Goal: Transaction & Acquisition: Purchase product/service

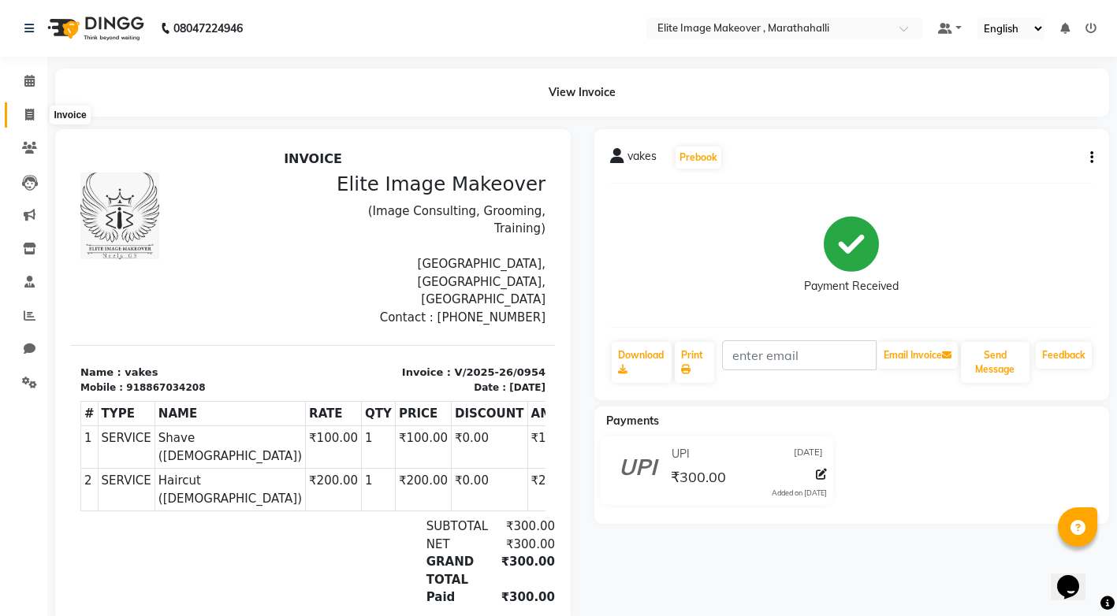
click at [28, 114] on icon at bounding box center [29, 115] width 9 height 12
select select "service"
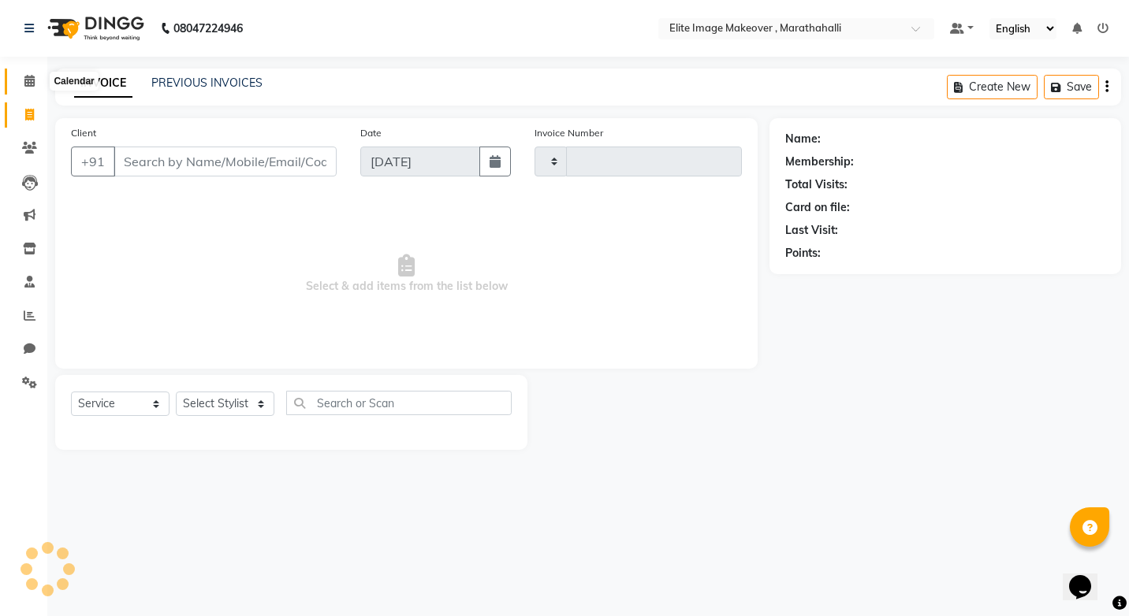
type input "0955"
select select "8005"
click at [28, 80] on icon at bounding box center [29, 81] width 10 height 12
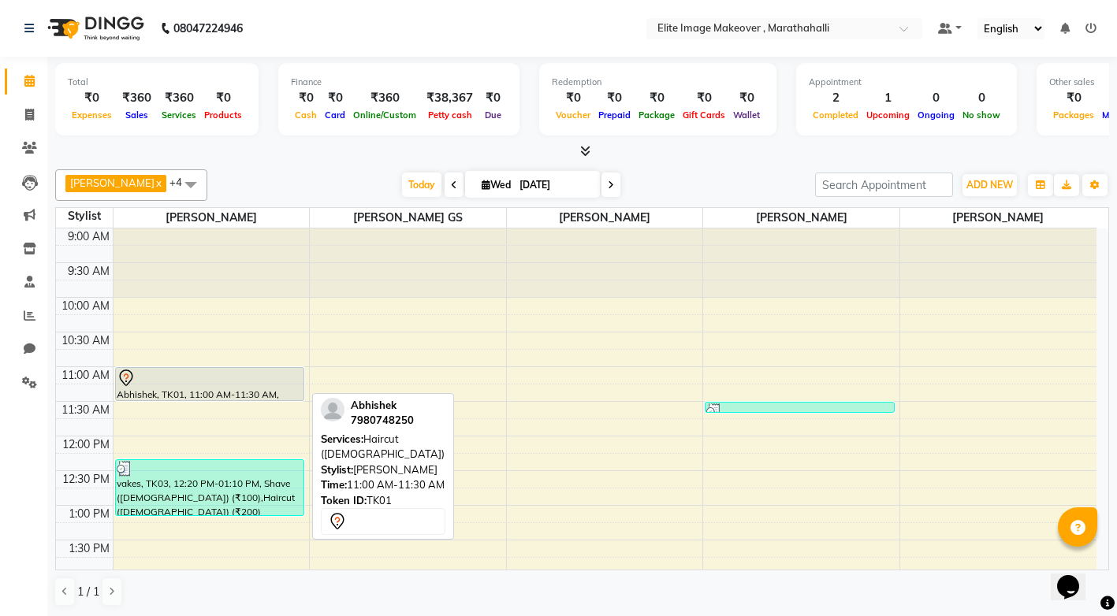
click at [194, 392] on div "Abhishek, TK01, 11:00 AM-11:30 AM, Haircut ([DEMOGRAPHIC_DATA])" at bounding box center [210, 384] width 188 height 32
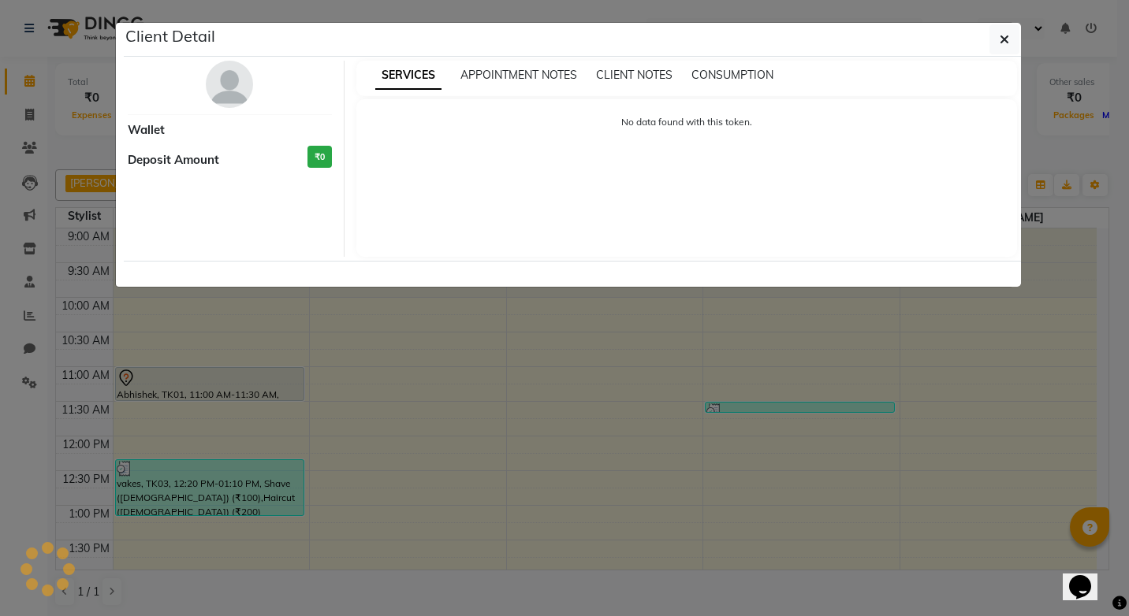
select select "7"
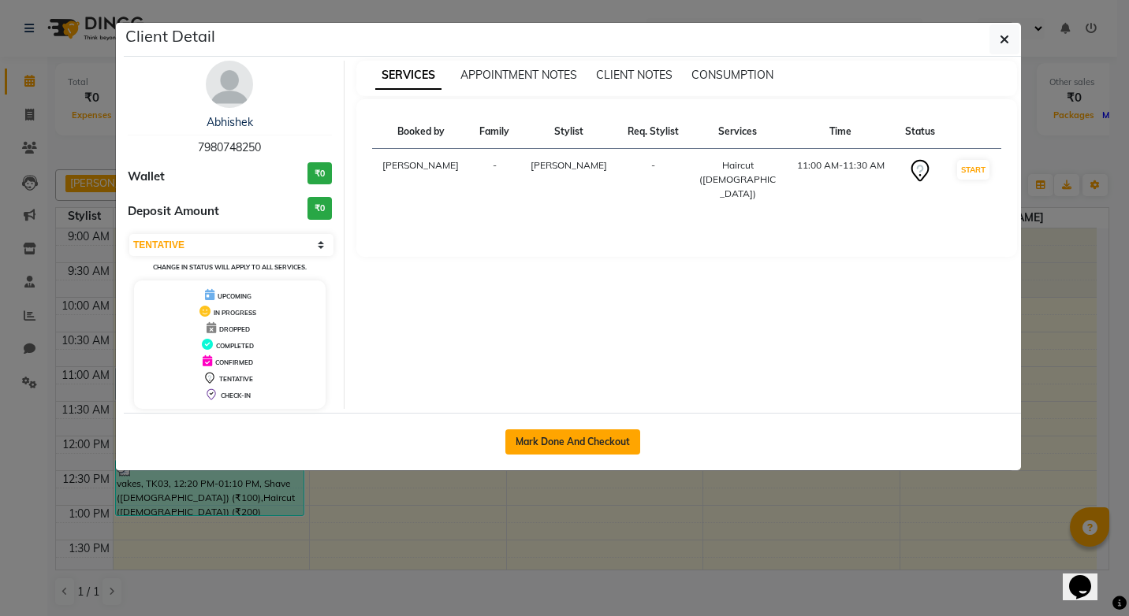
click at [598, 447] on button "Mark Done And Checkout" at bounding box center [572, 442] width 135 height 25
select select "service"
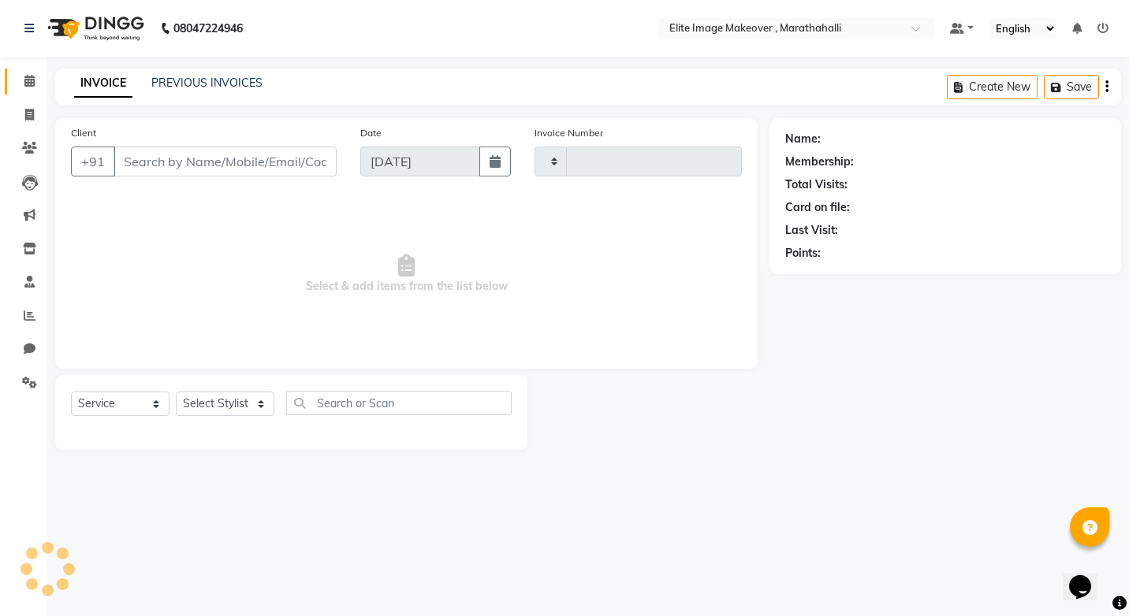
type input "0955"
select select "8005"
type input "7980748250"
select select "87441"
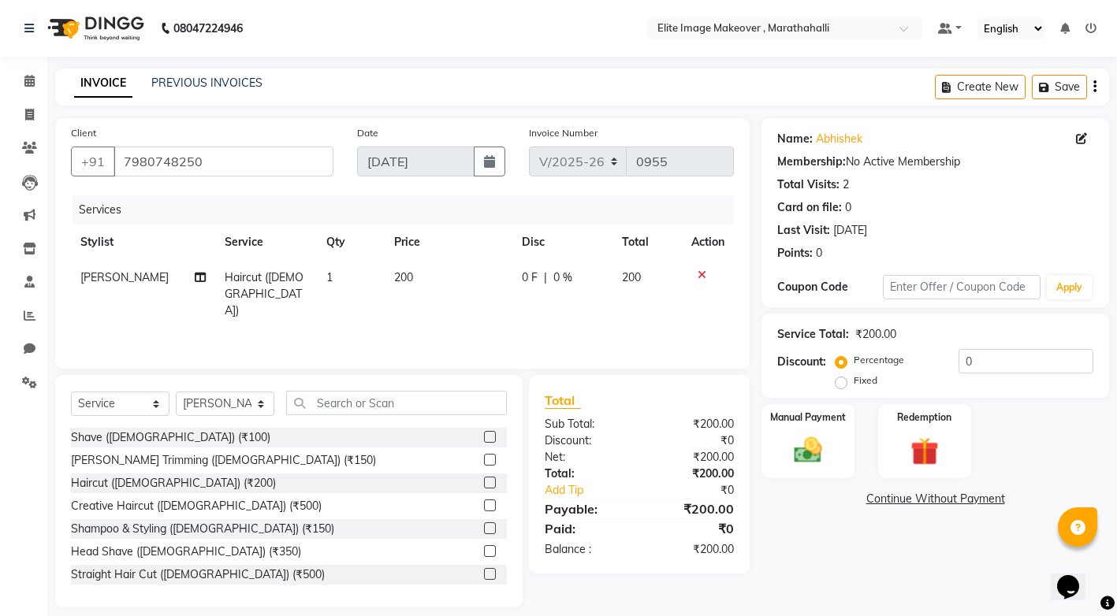
click at [702, 273] on icon at bounding box center [702, 275] width 9 height 11
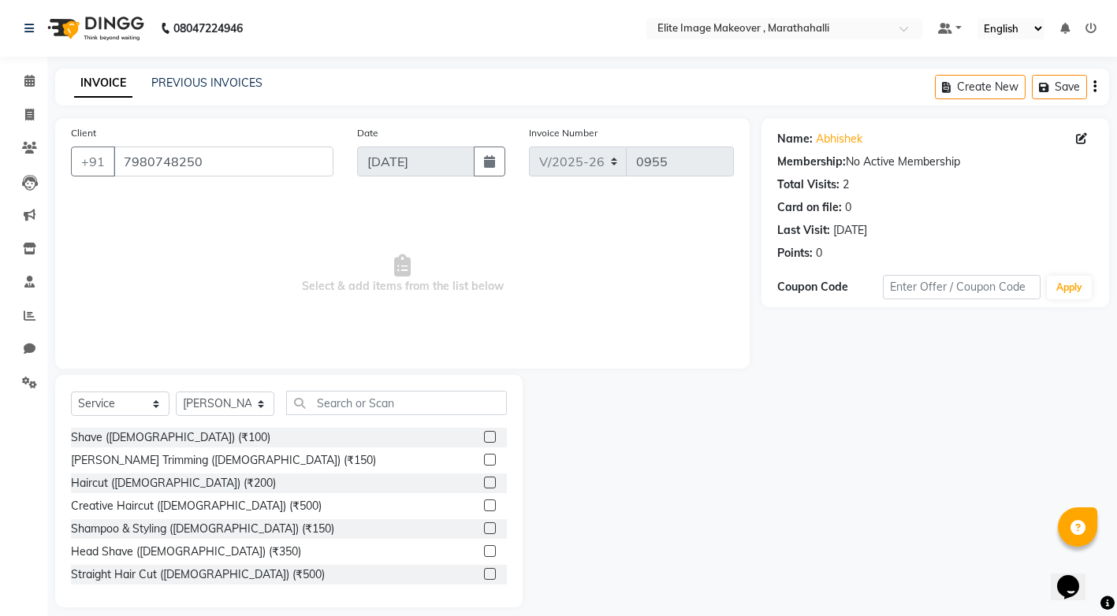
click at [484, 459] on label at bounding box center [490, 460] width 12 height 12
click at [484, 459] on input "checkbox" at bounding box center [489, 461] width 10 height 10
click at [484, 459] on label at bounding box center [490, 460] width 12 height 12
click at [484, 459] on input "checkbox" at bounding box center [489, 461] width 10 height 10
checkbox input "false"
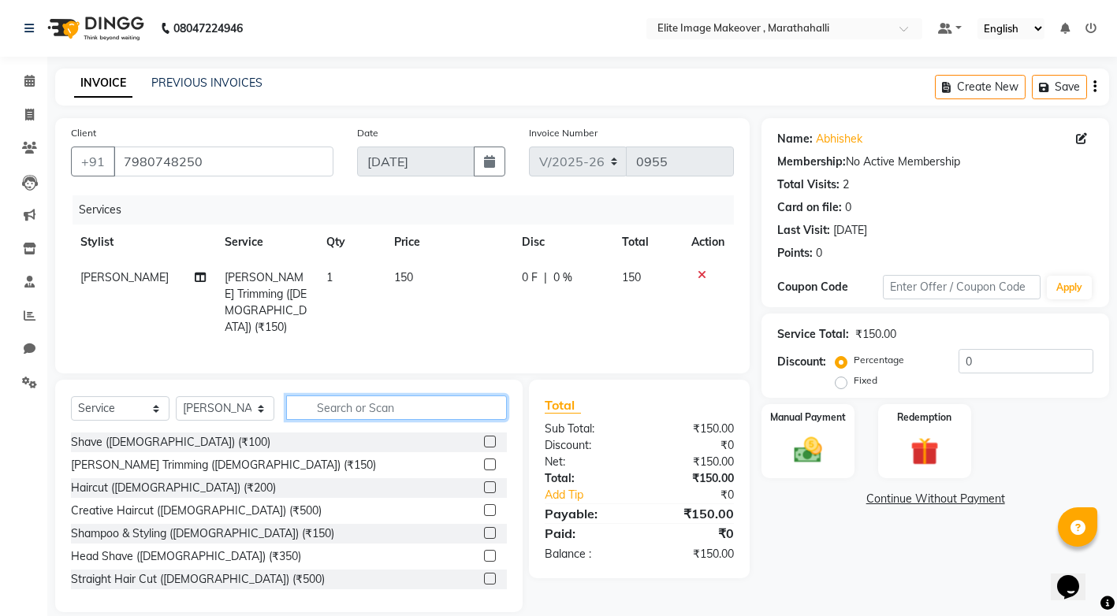
click at [385, 404] on input "text" at bounding box center [396, 408] width 221 height 24
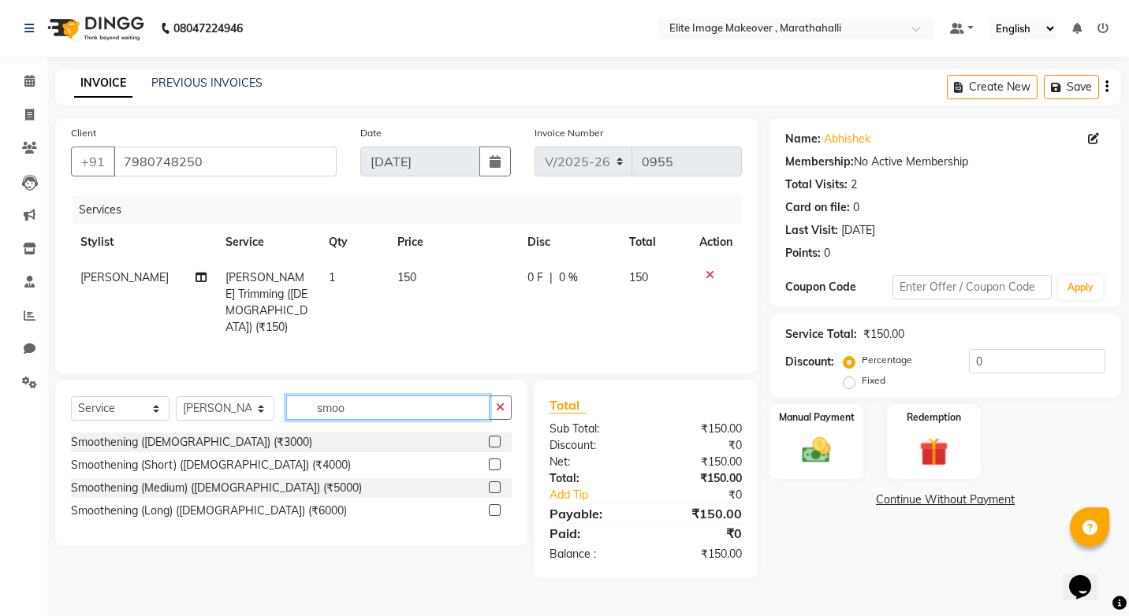
type input "smoo"
click at [492, 436] on label at bounding box center [495, 442] width 12 height 12
click at [492, 437] on input "checkbox" at bounding box center [494, 442] width 10 height 10
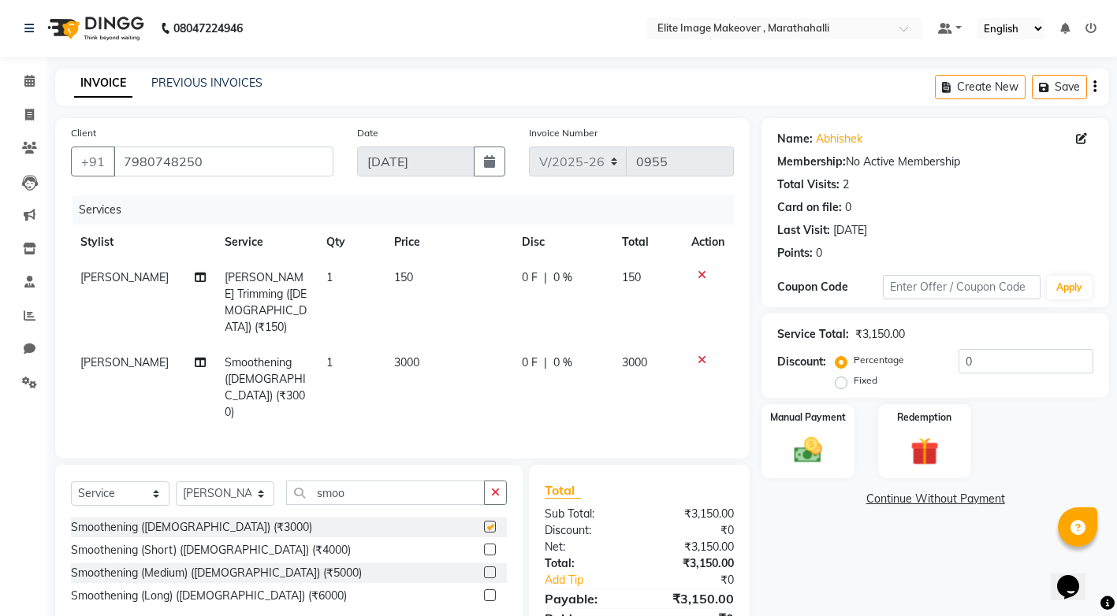
checkbox input "false"
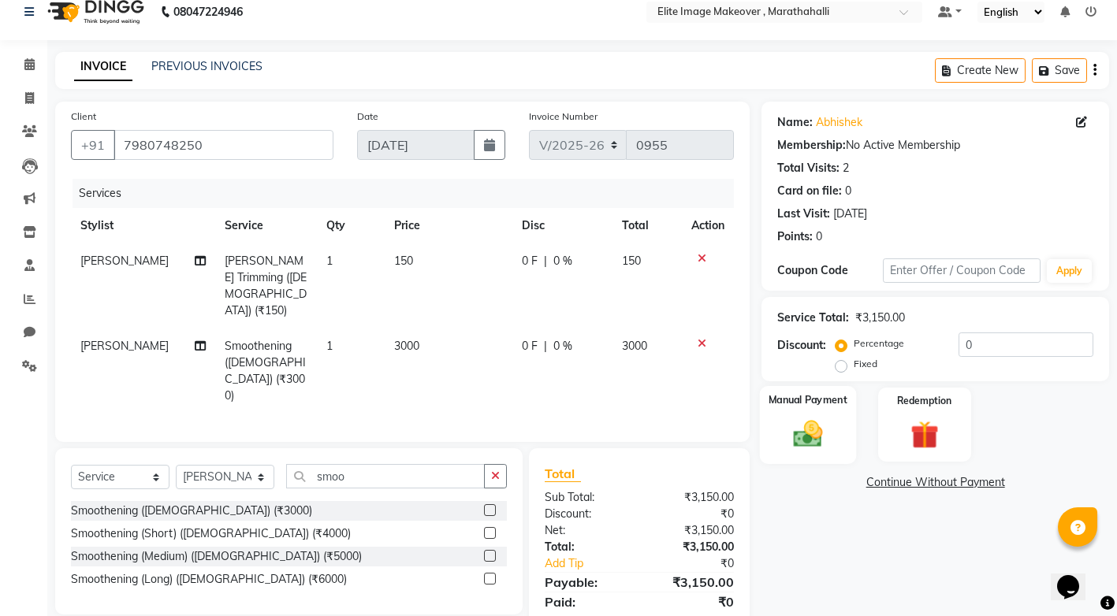
click at [817, 443] on img at bounding box center [808, 434] width 48 height 34
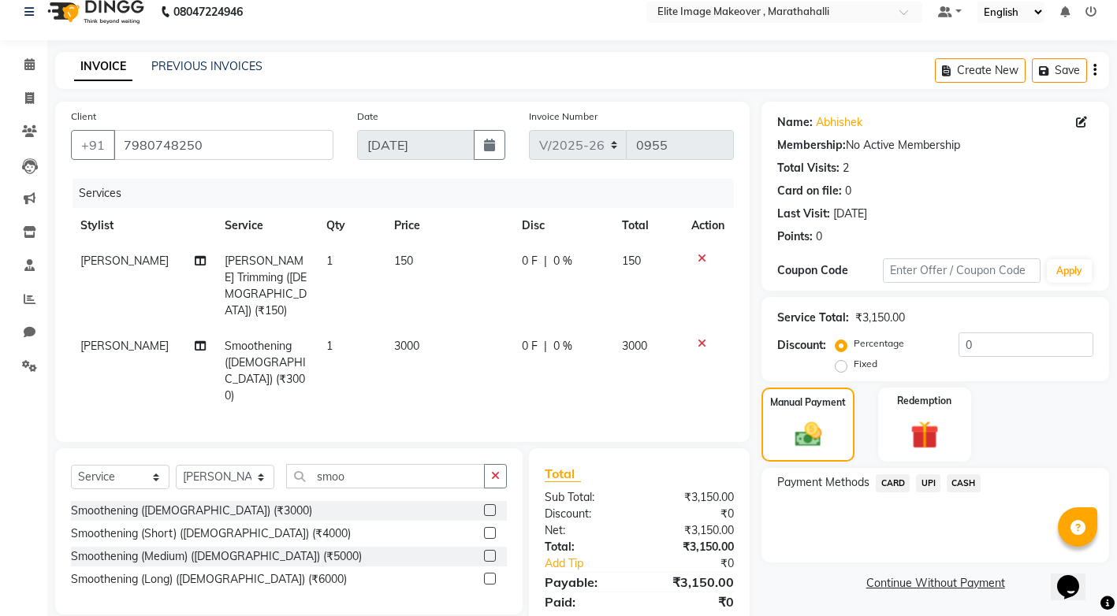
click at [927, 488] on span "UPI" at bounding box center [928, 484] width 24 height 18
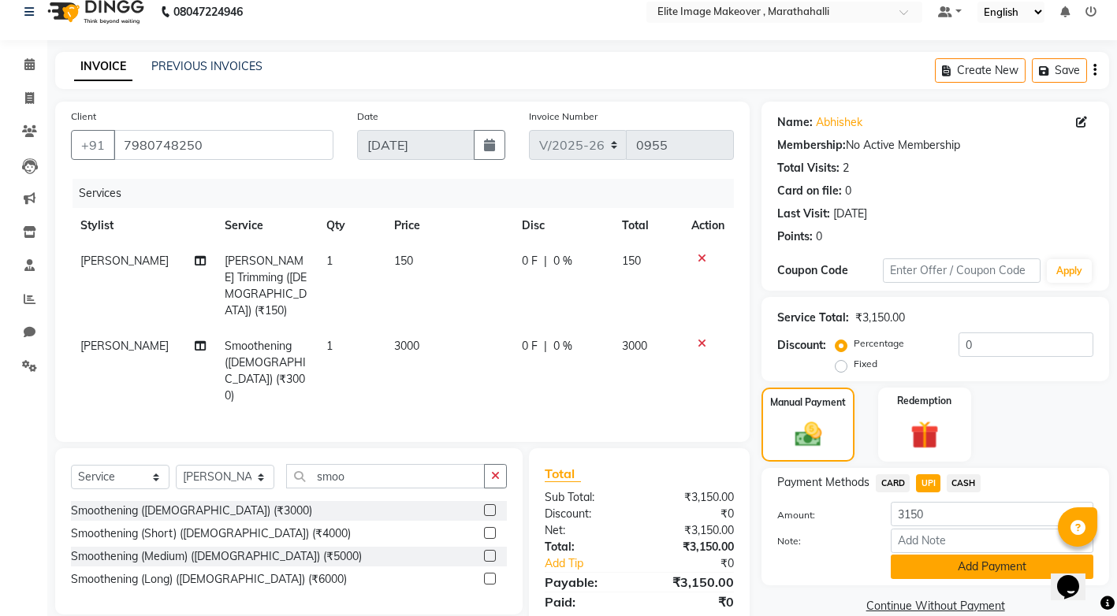
click at [978, 568] on button "Add Payment" at bounding box center [992, 567] width 203 height 24
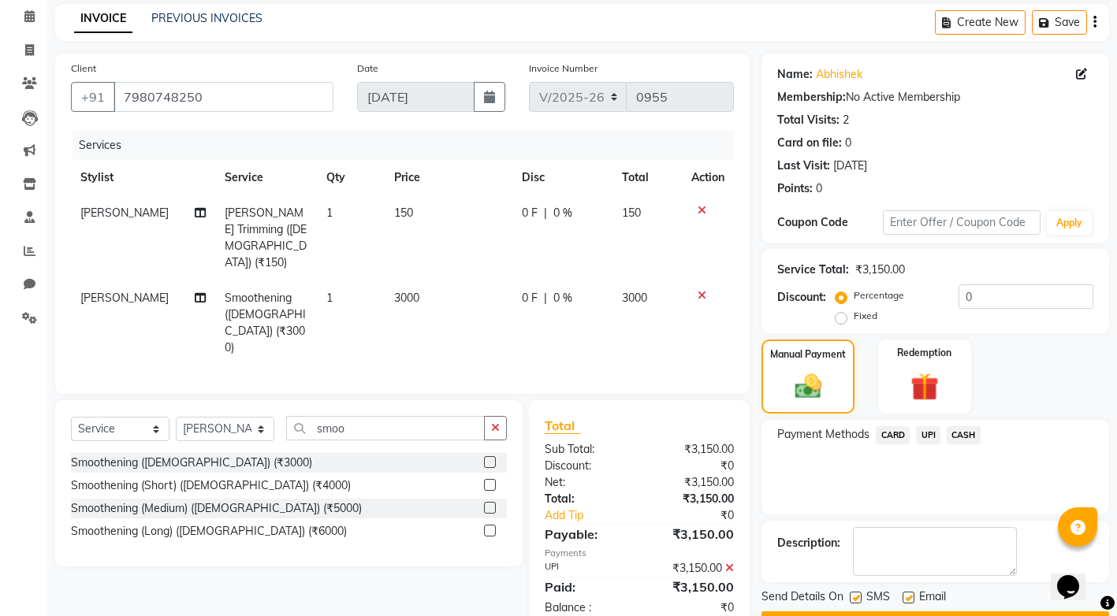
scroll to position [108, 0]
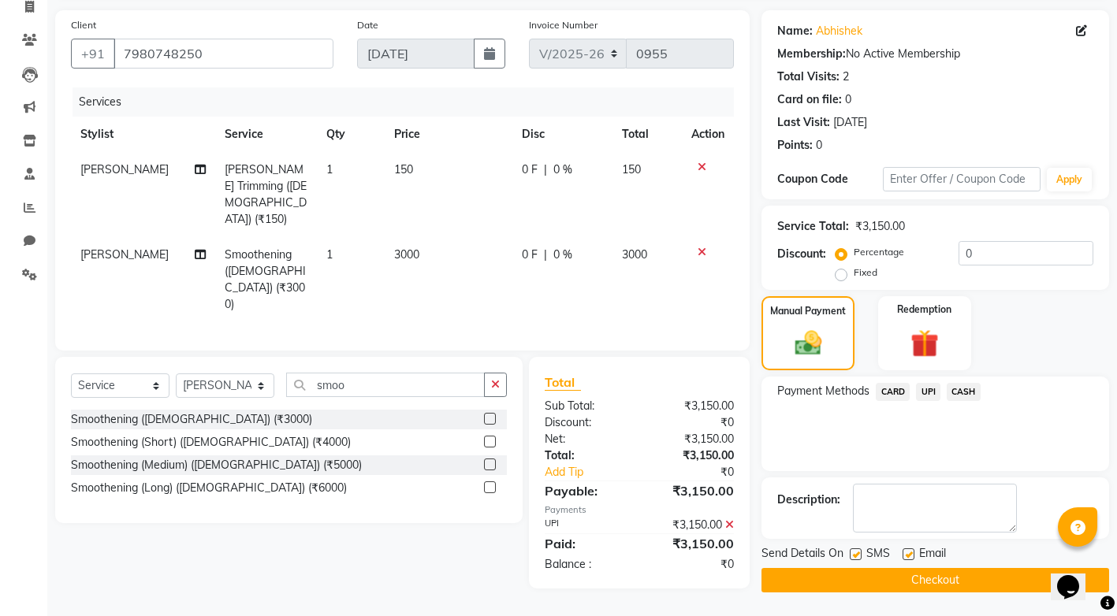
click at [943, 578] on button "Checkout" at bounding box center [935, 580] width 348 height 24
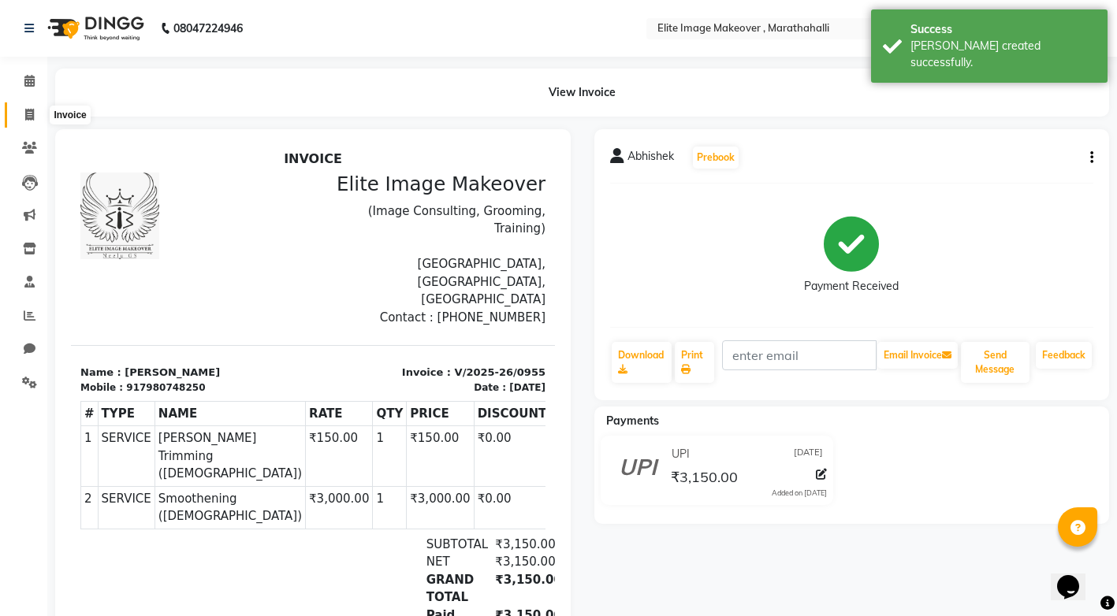
click at [25, 117] on icon at bounding box center [29, 115] width 9 height 12
select select "service"
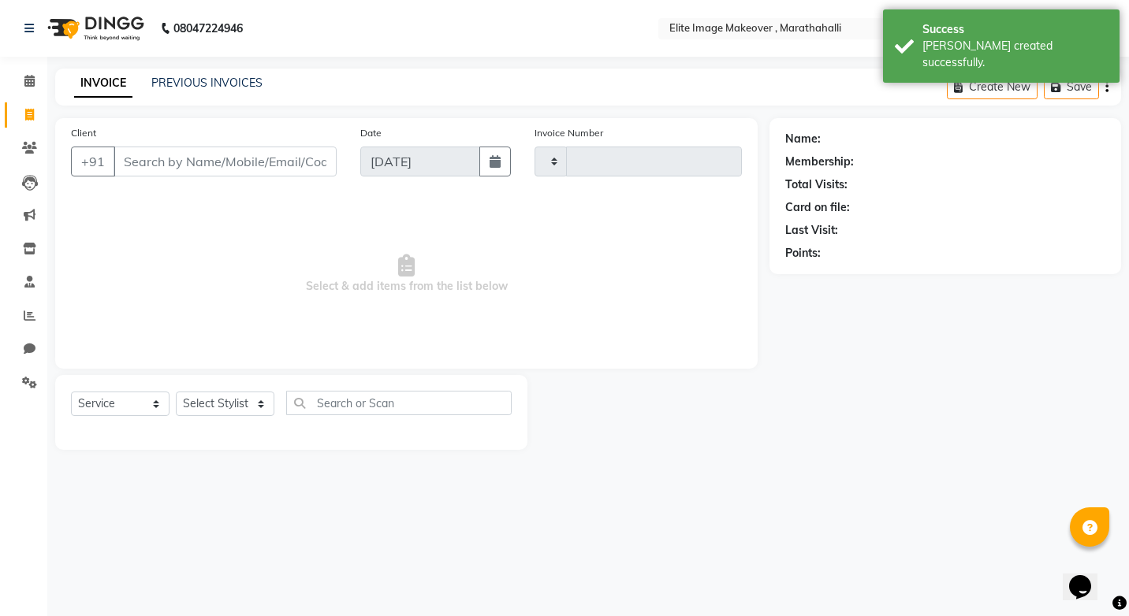
type input "0956"
select select "8005"
click at [197, 162] on input "Client" at bounding box center [225, 162] width 223 height 30
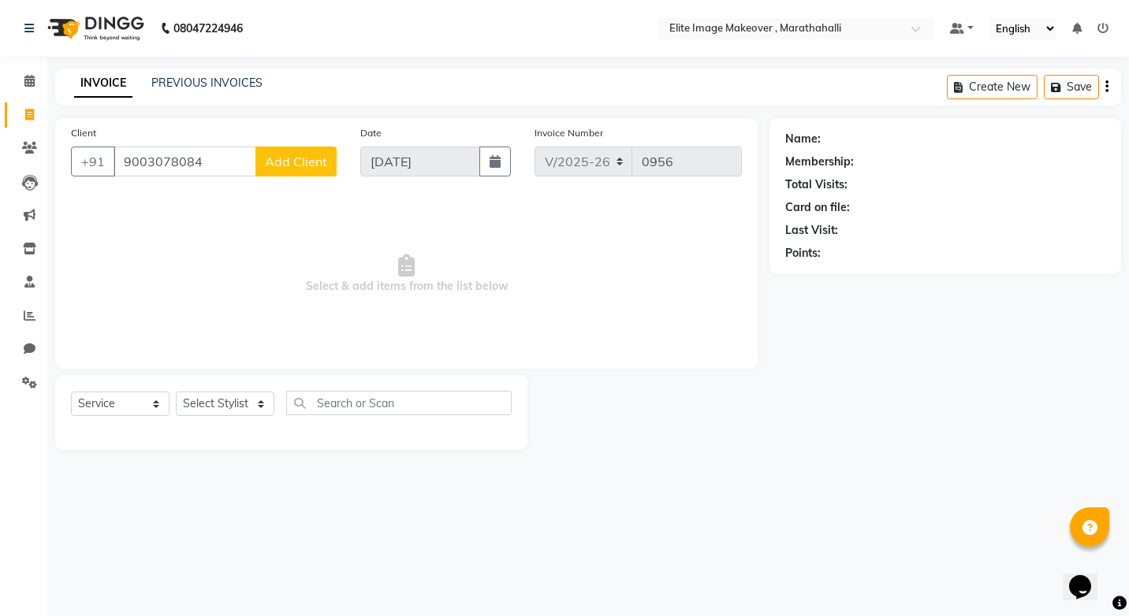
type input "9003078084"
click at [305, 169] on button "Add Client" at bounding box center [295, 162] width 81 height 30
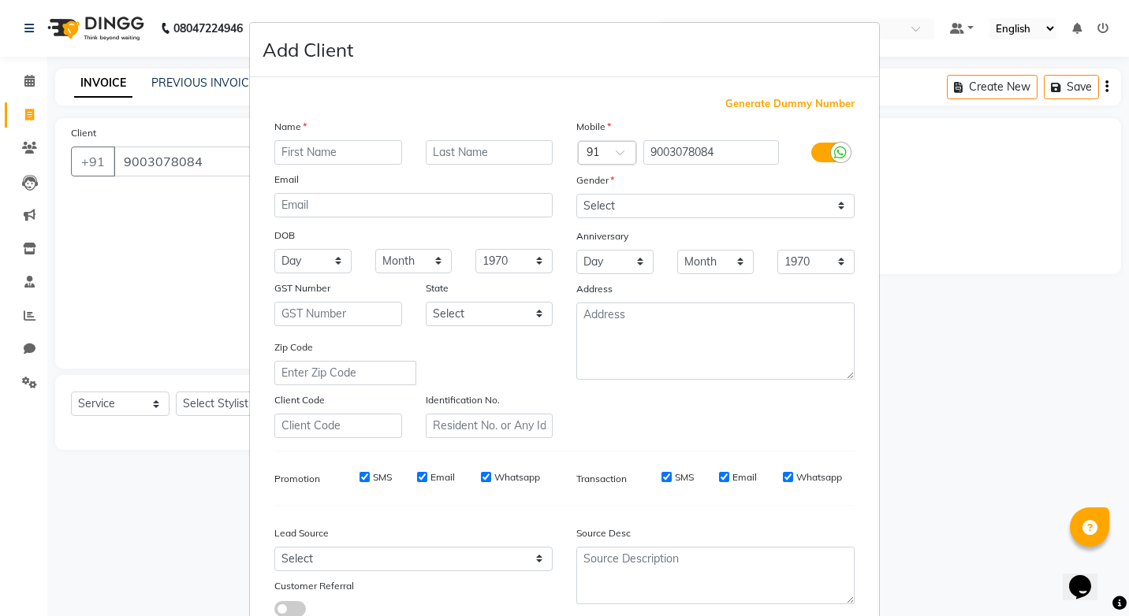
click at [335, 155] on input "text" at bounding box center [338, 152] width 128 height 24
type input "[PERSON_NAME]"
click at [838, 204] on select "Select [DEMOGRAPHIC_DATA] [DEMOGRAPHIC_DATA] Other Prefer Not To Say" at bounding box center [715, 206] width 278 height 24
select select "[DEMOGRAPHIC_DATA]"
click at [576, 194] on select "Select [DEMOGRAPHIC_DATA] [DEMOGRAPHIC_DATA] Other Prefer Not To Say" at bounding box center [715, 206] width 278 height 24
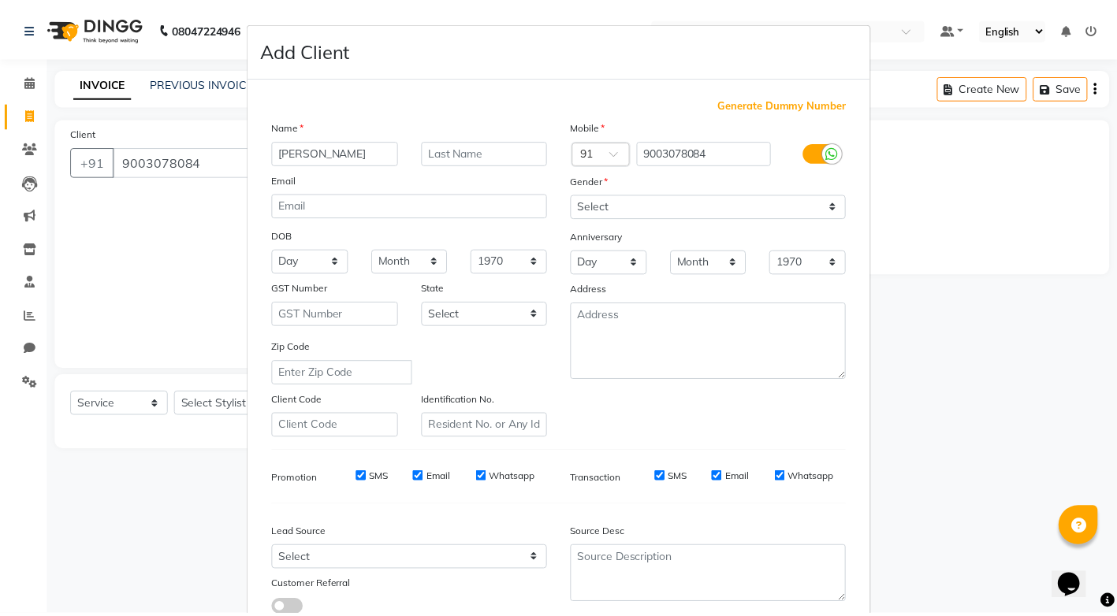
scroll to position [111, 0]
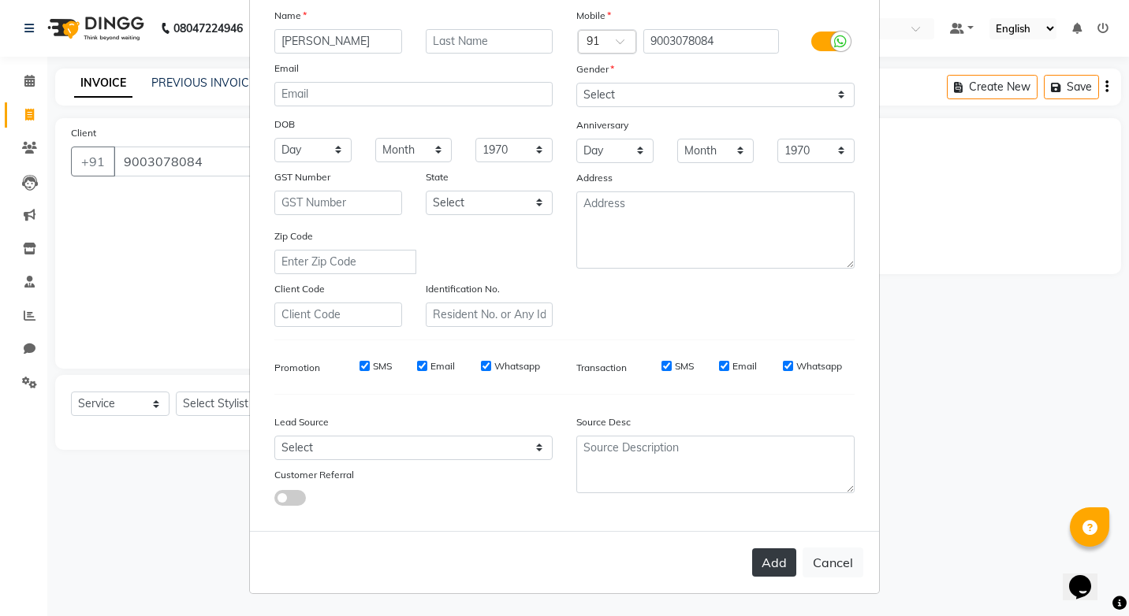
click at [768, 556] on button "Add" at bounding box center [774, 563] width 44 height 28
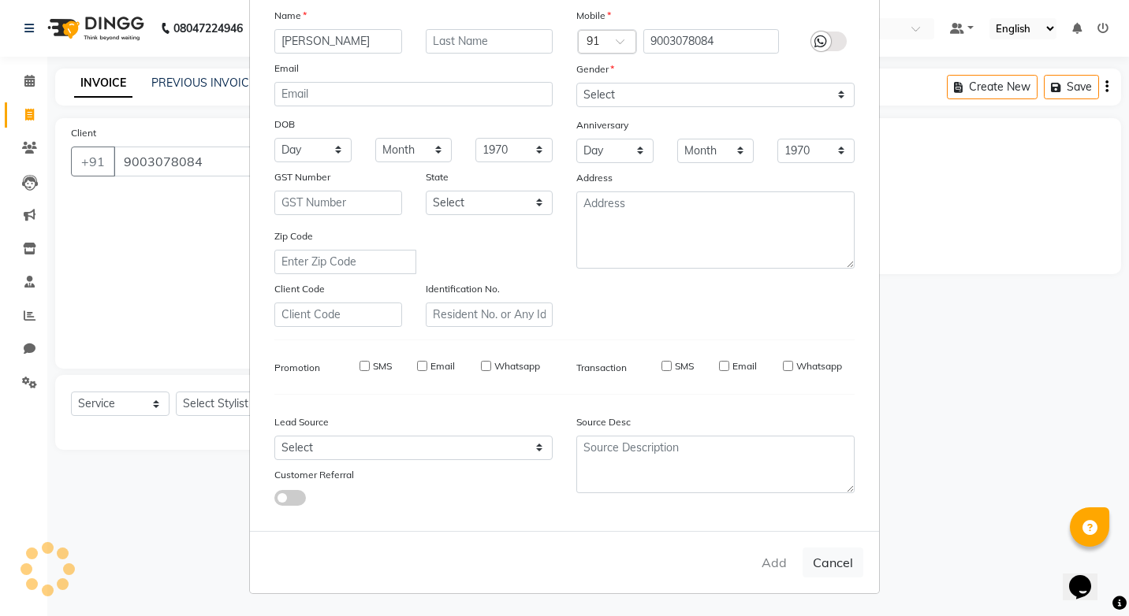
select select
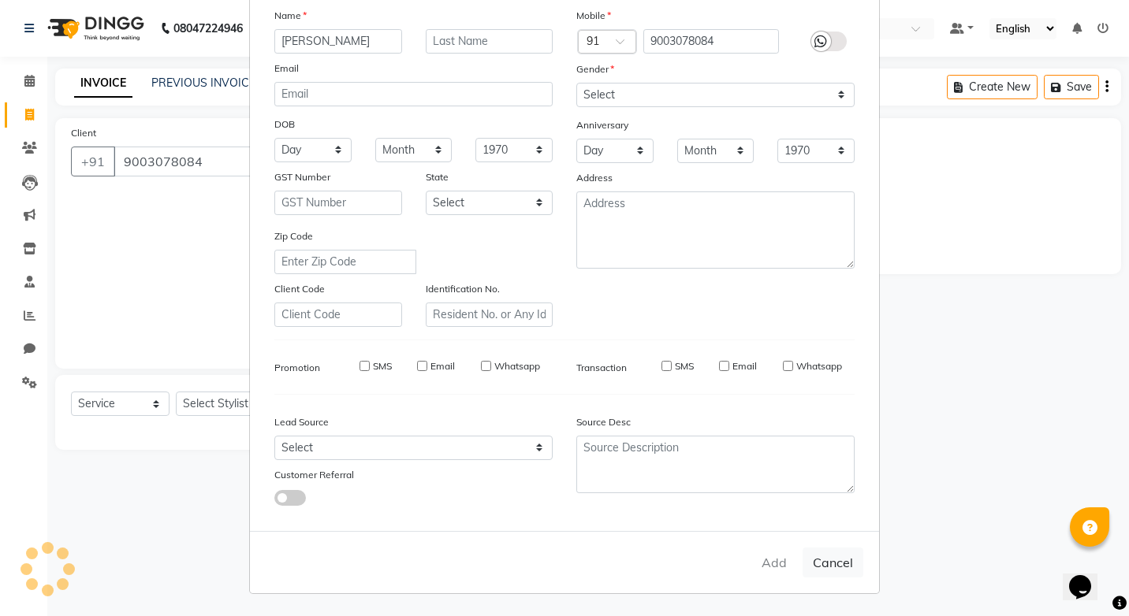
select select
checkbox input "false"
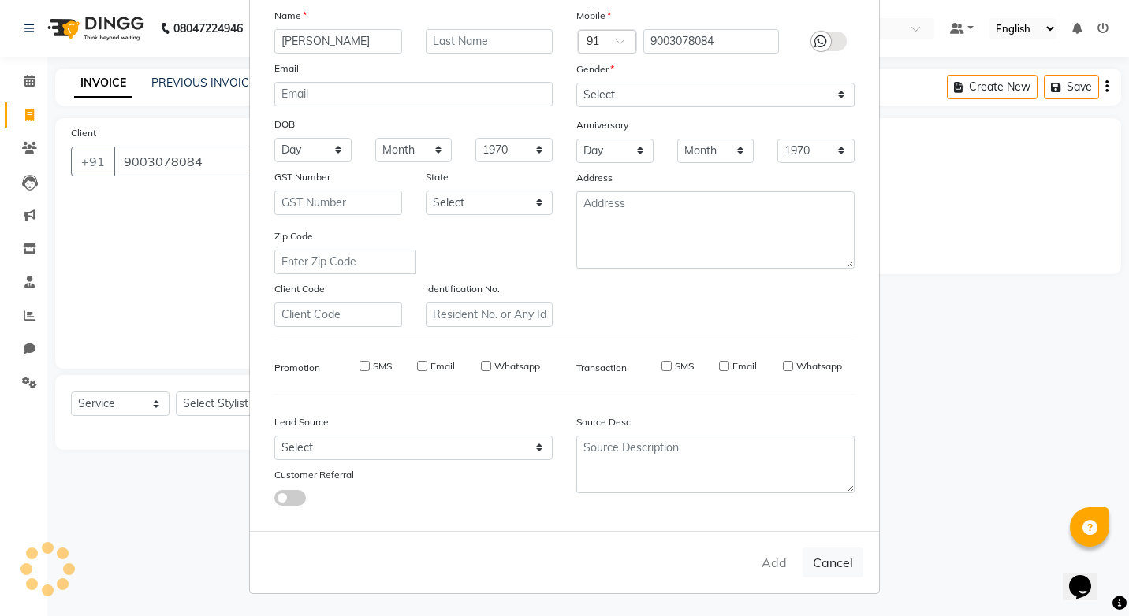
checkbox input "false"
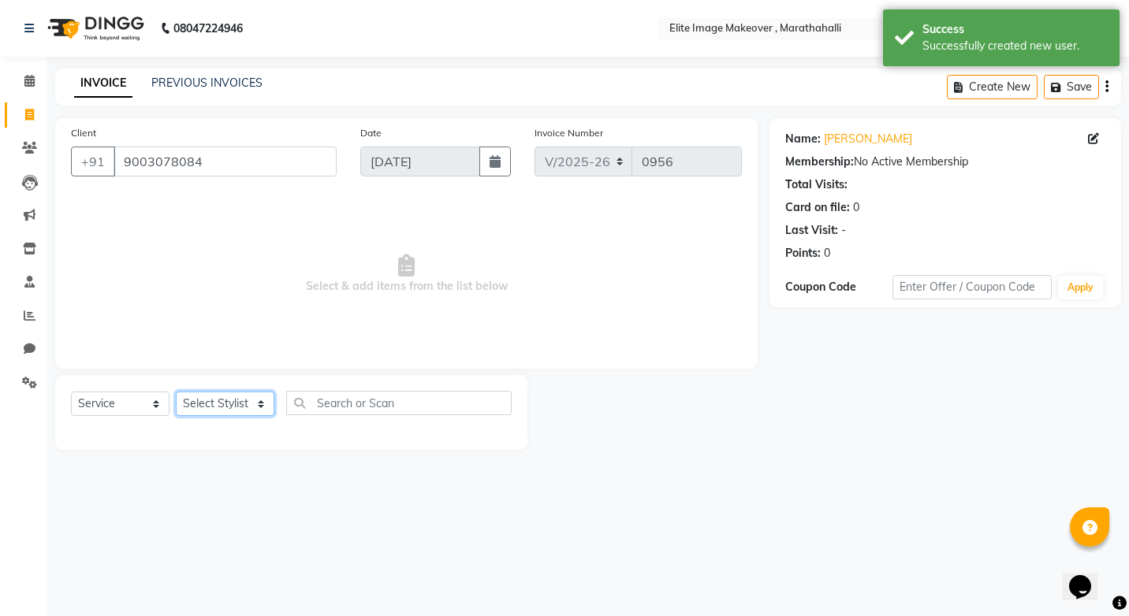
click at [260, 406] on select "Select Stylist [PERSON_NAME] [PERSON_NAME] [PERSON_NAME] [PERSON_NAME]" at bounding box center [225, 404] width 99 height 24
click at [261, 399] on select "Select Stylist [PERSON_NAME] [PERSON_NAME] [PERSON_NAME] [PERSON_NAME]" at bounding box center [225, 404] width 99 height 24
select select "88652"
click at [176, 392] on select "Select Stylist [PERSON_NAME] [PERSON_NAME] [PERSON_NAME] [PERSON_NAME]" at bounding box center [225, 404] width 99 height 24
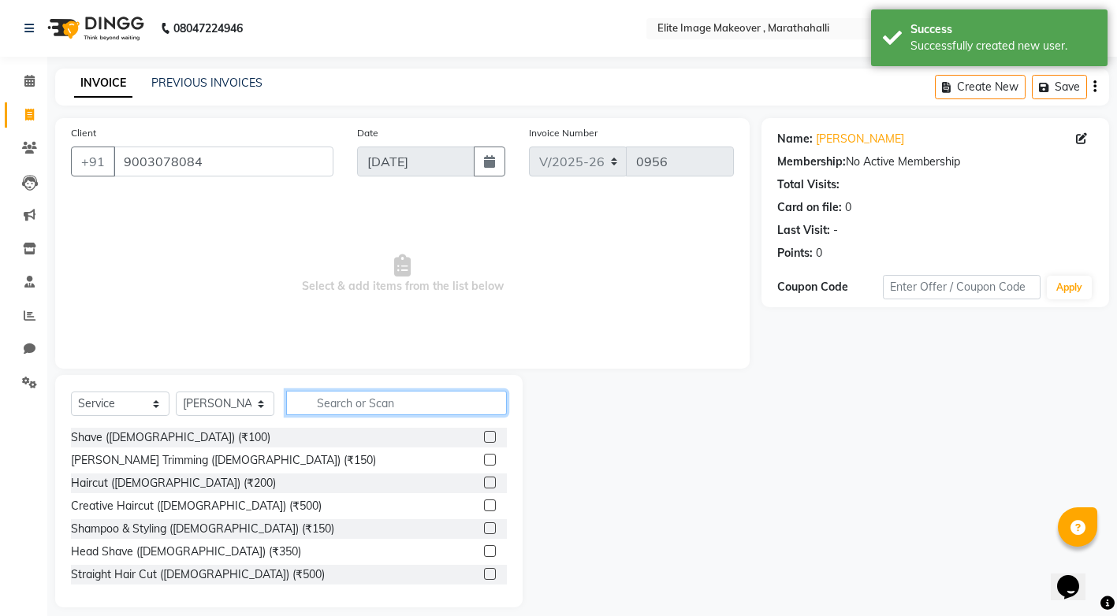
click at [324, 406] on input "text" at bounding box center [396, 403] width 221 height 24
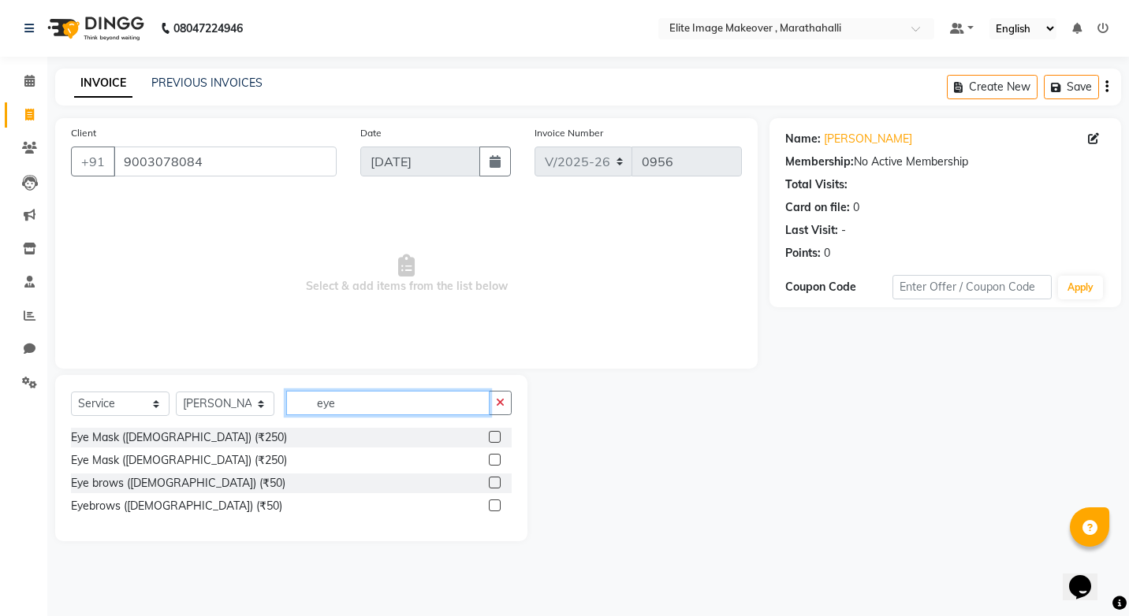
type input "eye"
click at [492, 508] on label at bounding box center [495, 506] width 12 height 12
click at [492, 508] on input "checkbox" at bounding box center [494, 506] width 10 height 10
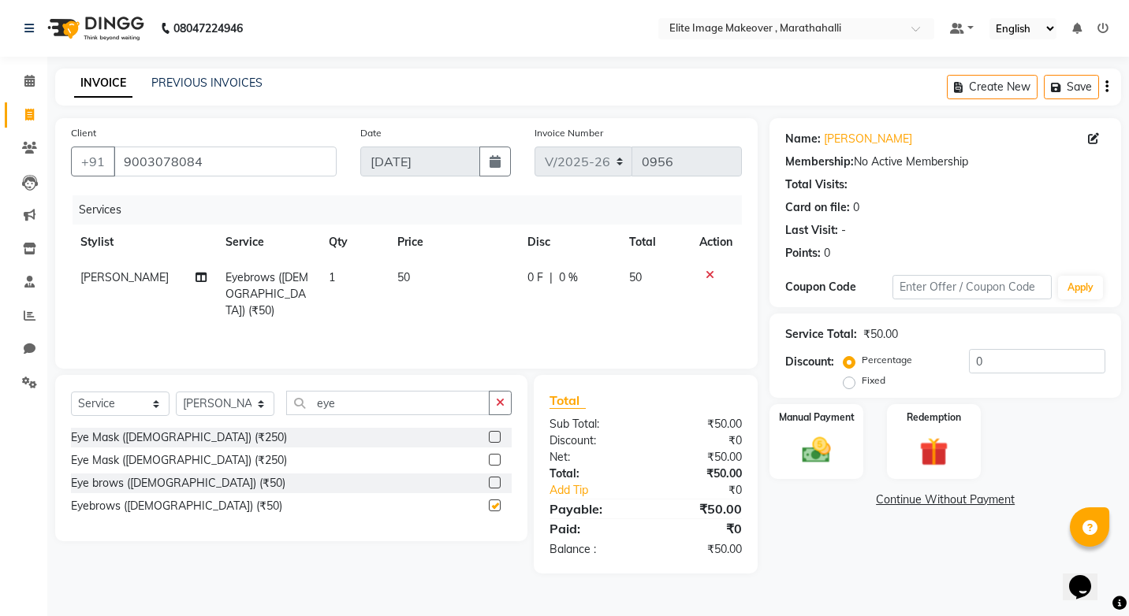
checkbox input "false"
click at [498, 402] on icon "button" at bounding box center [500, 402] width 9 height 11
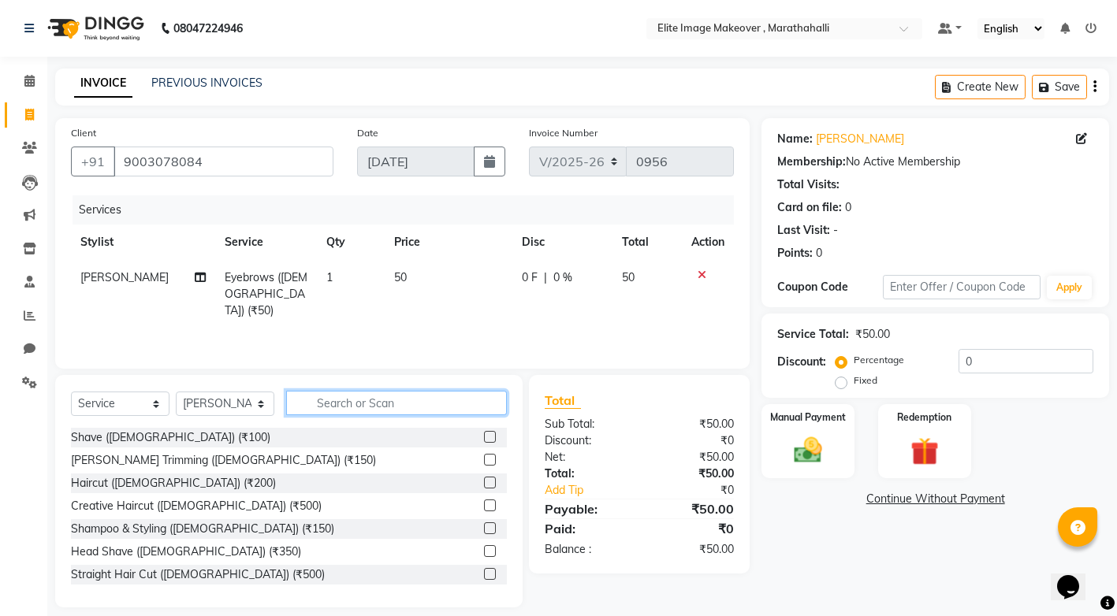
click at [468, 404] on input "text" at bounding box center [396, 403] width 221 height 24
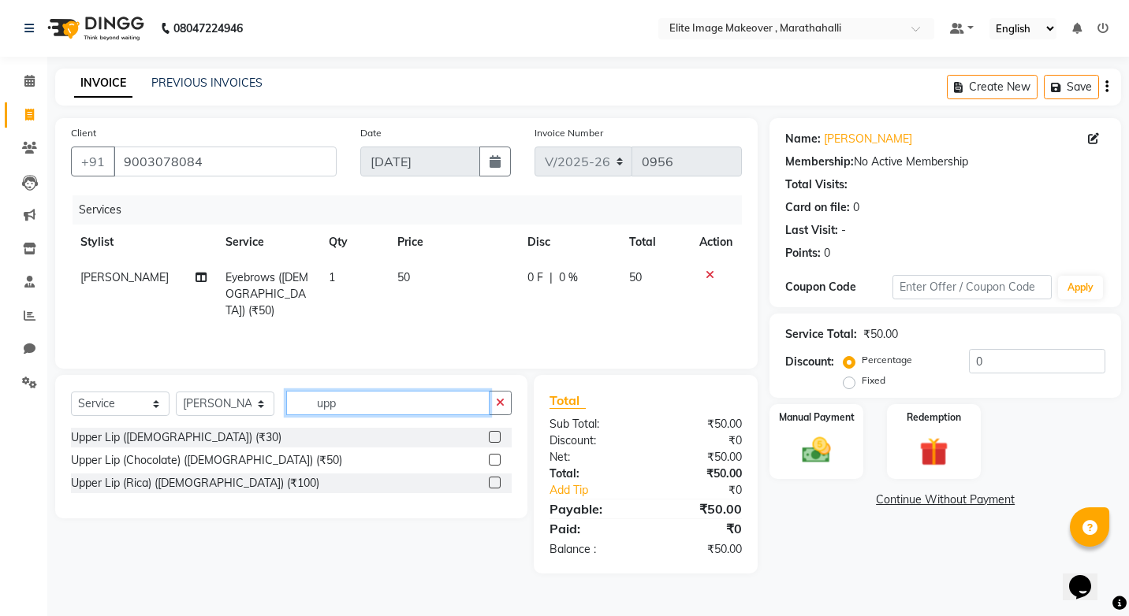
type input "upp"
click at [499, 437] on label at bounding box center [495, 437] width 12 height 12
click at [499, 437] on input "checkbox" at bounding box center [494, 438] width 10 height 10
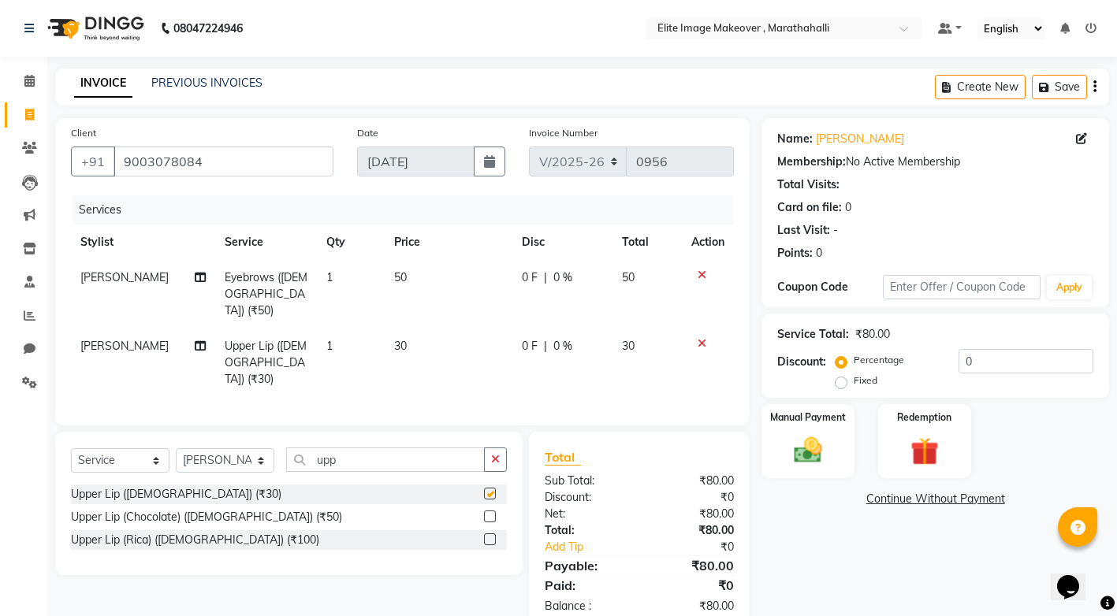
checkbox input "false"
click at [499, 454] on icon "button" at bounding box center [495, 459] width 9 height 11
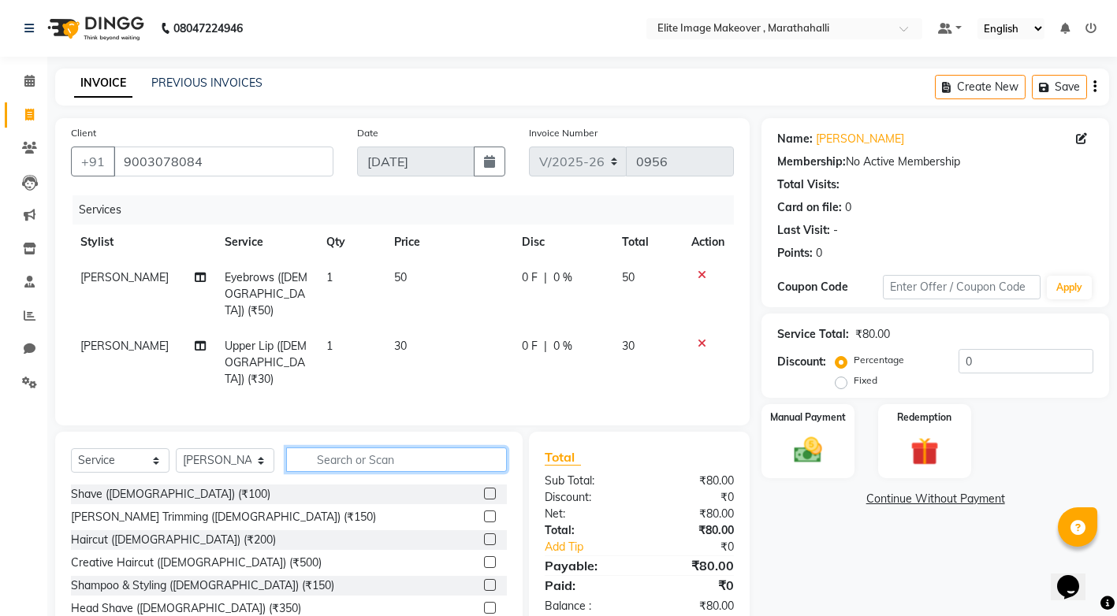
click at [413, 448] on input "text" at bounding box center [396, 460] width 221 height 24
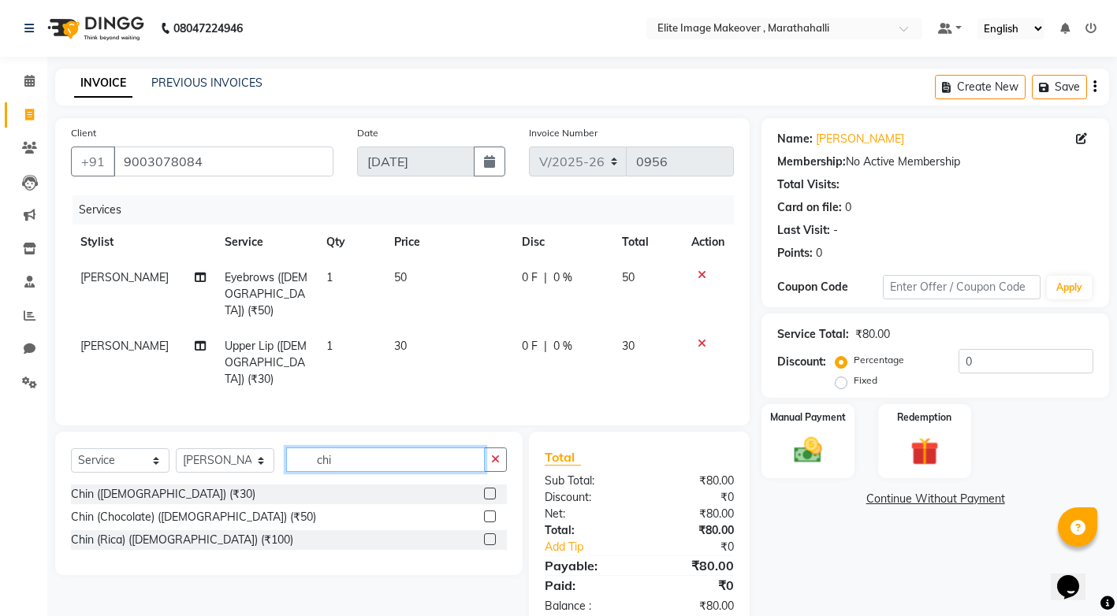
type input "chi"
click at [489, 488] on label at bounding box center [490, 494] width 12 height 12
click at [489, 489] on input "checkbox" at bounding box center [489, 494] width 10 height 10
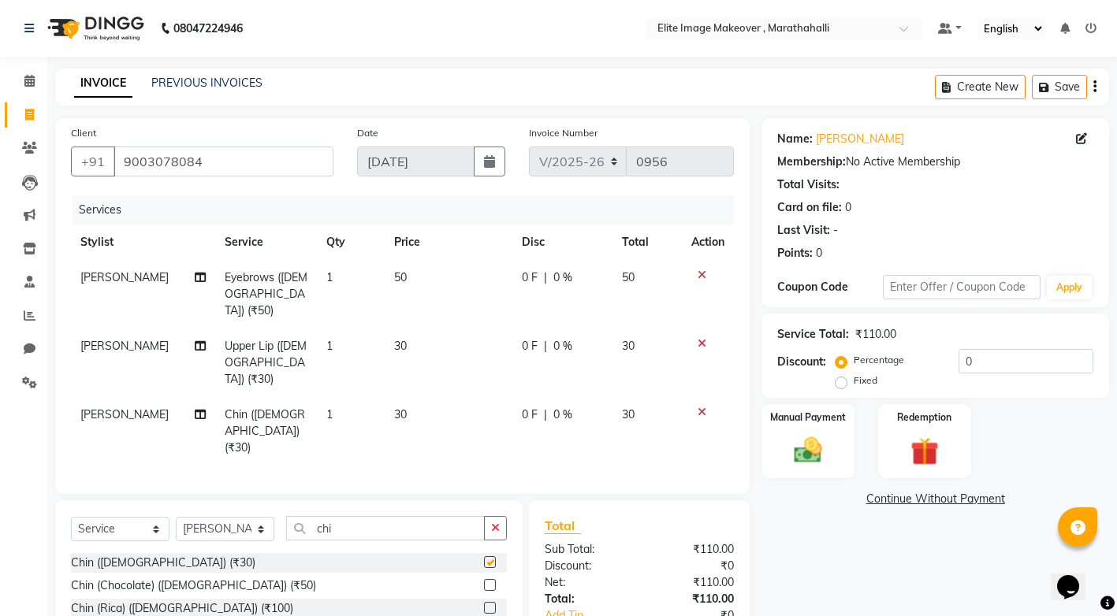
checkbox input "false"
click at [816, 459] on img at bounding box center [808, 451] width 48 height 34
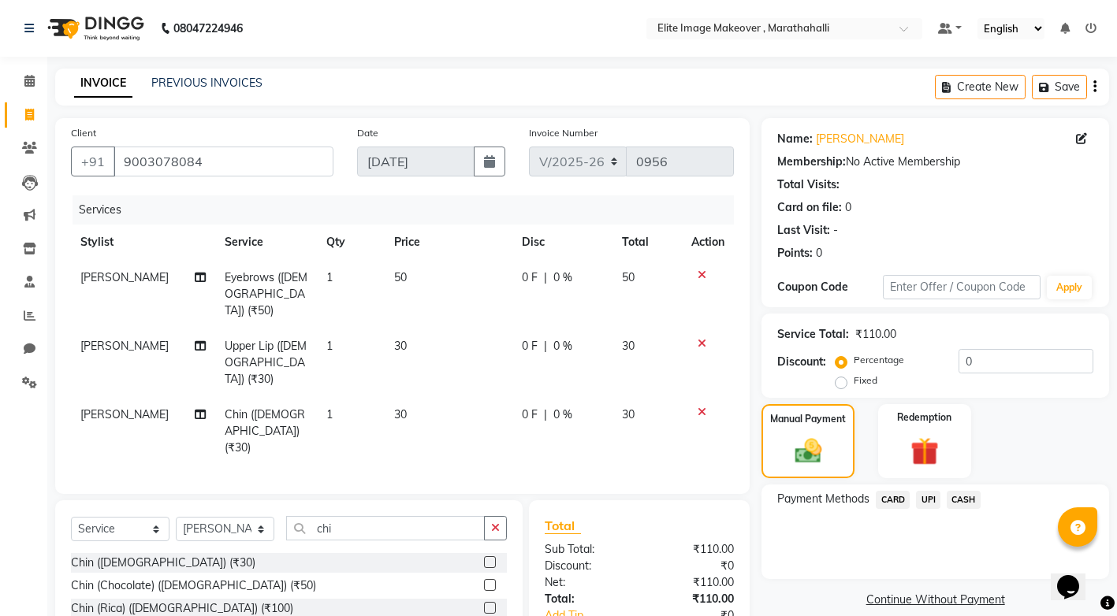
click at [929, 501] on span "UPI" at bounding box center [928, 500] width 24 height 18
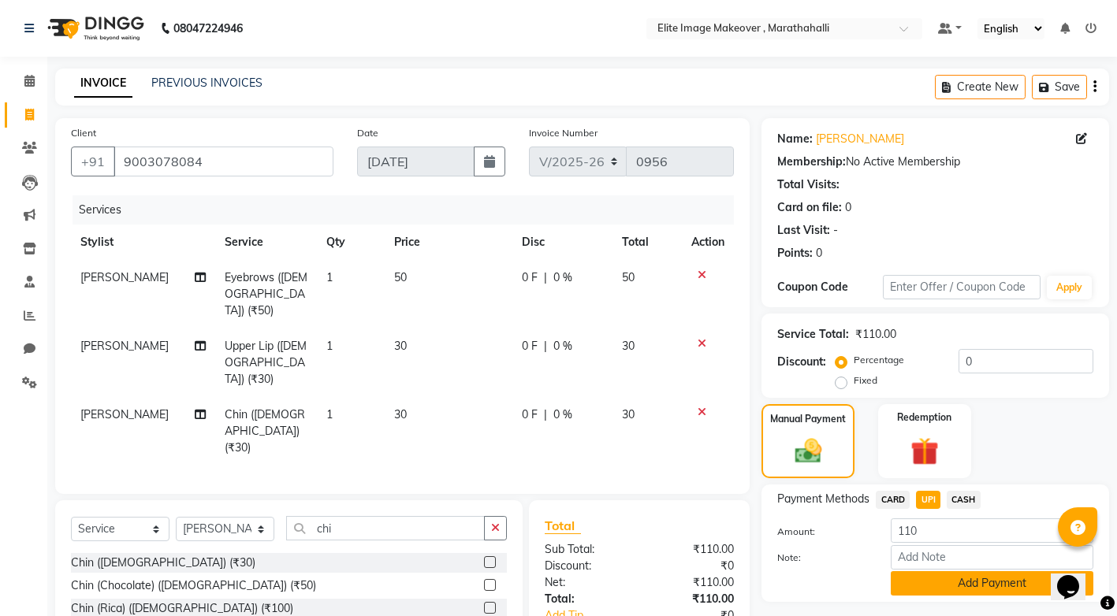
click at [997, 591] on button "Add Payment" at bounding box center [992, 583] width 203 height 24
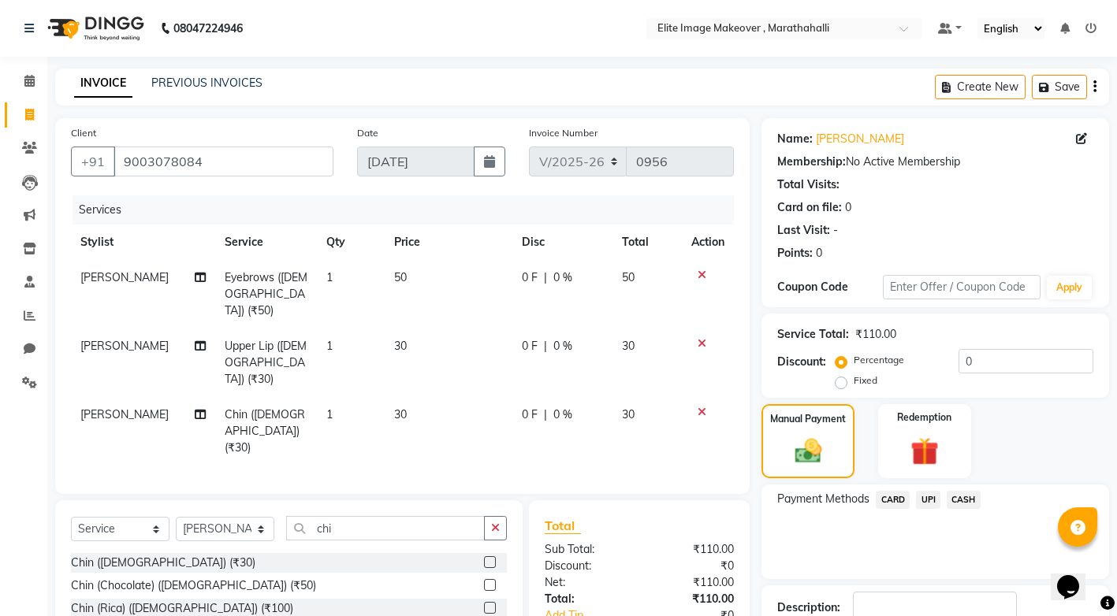
scroll to position [108, 0]
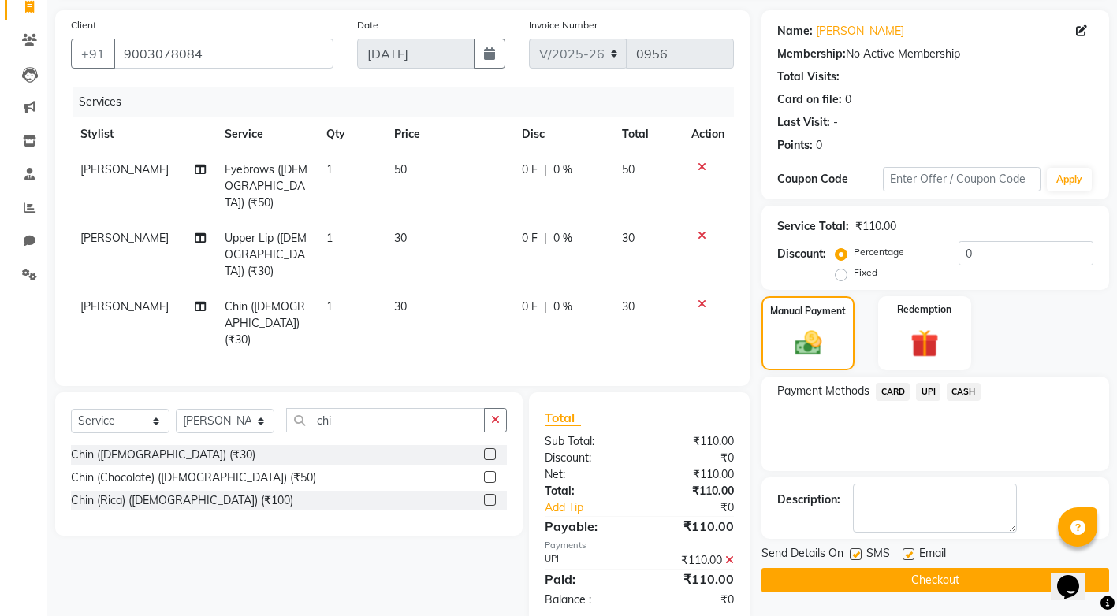
click at [951, 577] on button "Checkout" at bounding box center [935, 580] width 348 height 24
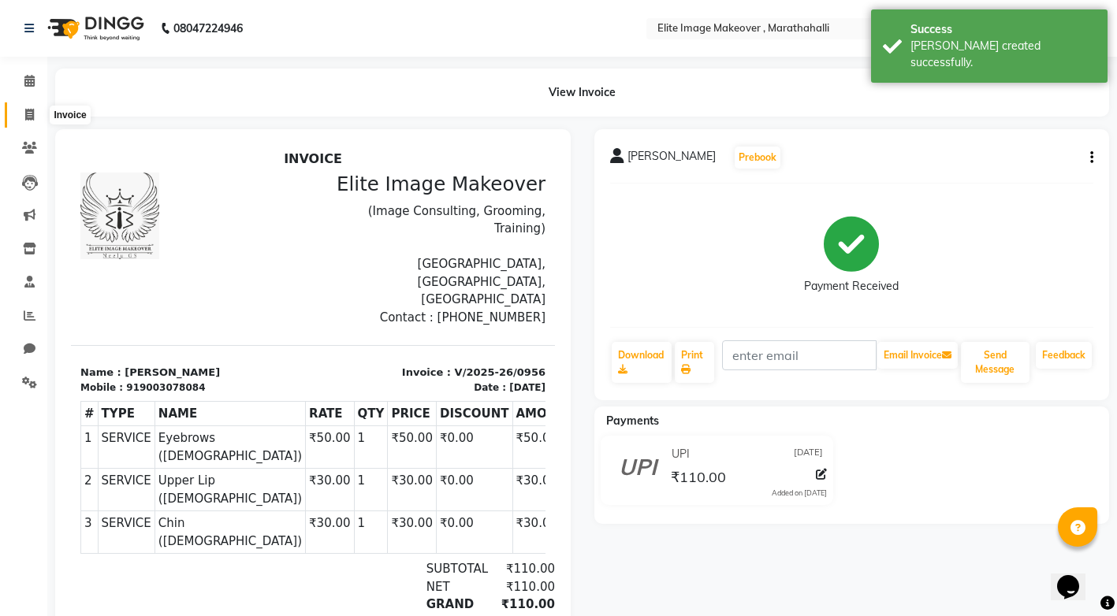
click at [35, 118] on span at bounding box center [30, 115] width 28 height 18
select select "service"
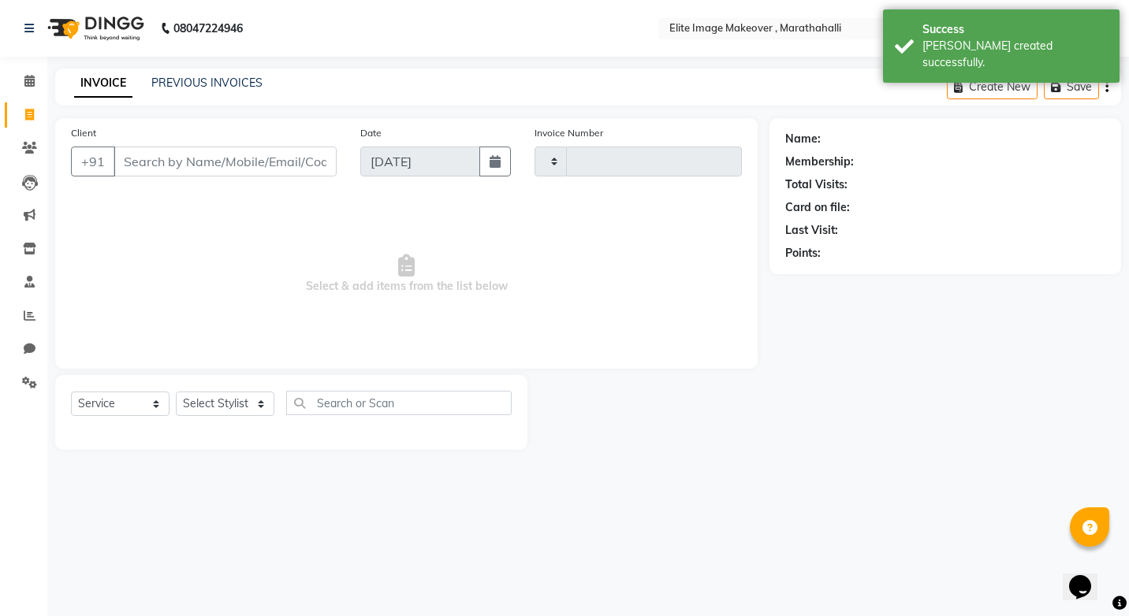
type input "0957"
select select "8005"
click at [164, 162] on input "Client" at bounding box center [225, 162] width 223 height 30
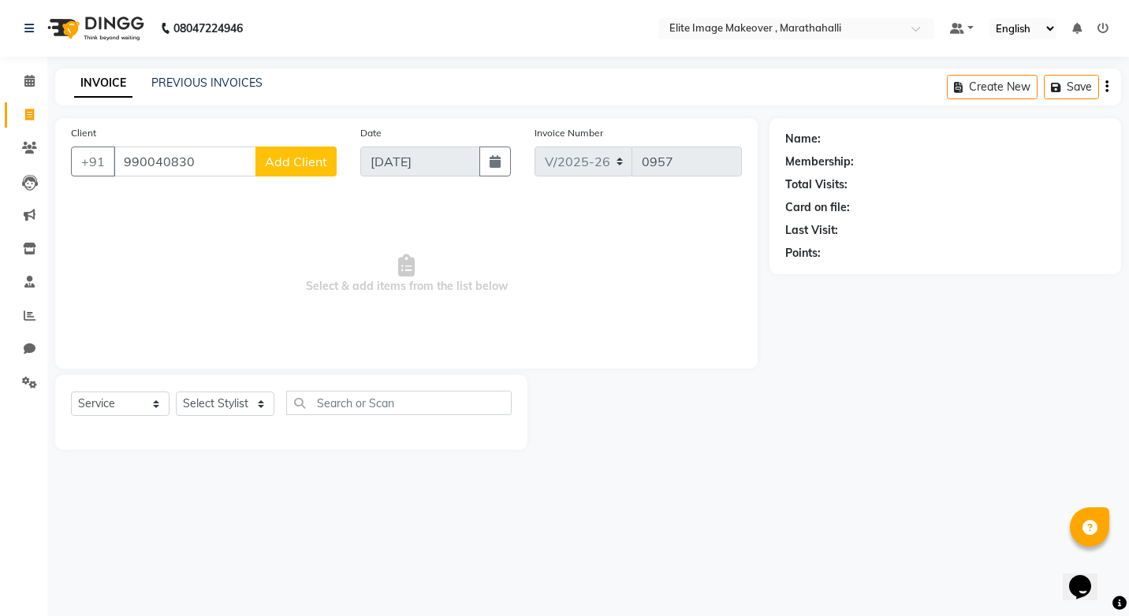
type input "990040830"
click at [288, 169] on span "Add Client" at bounding box center [296, 162] width 62 height 16
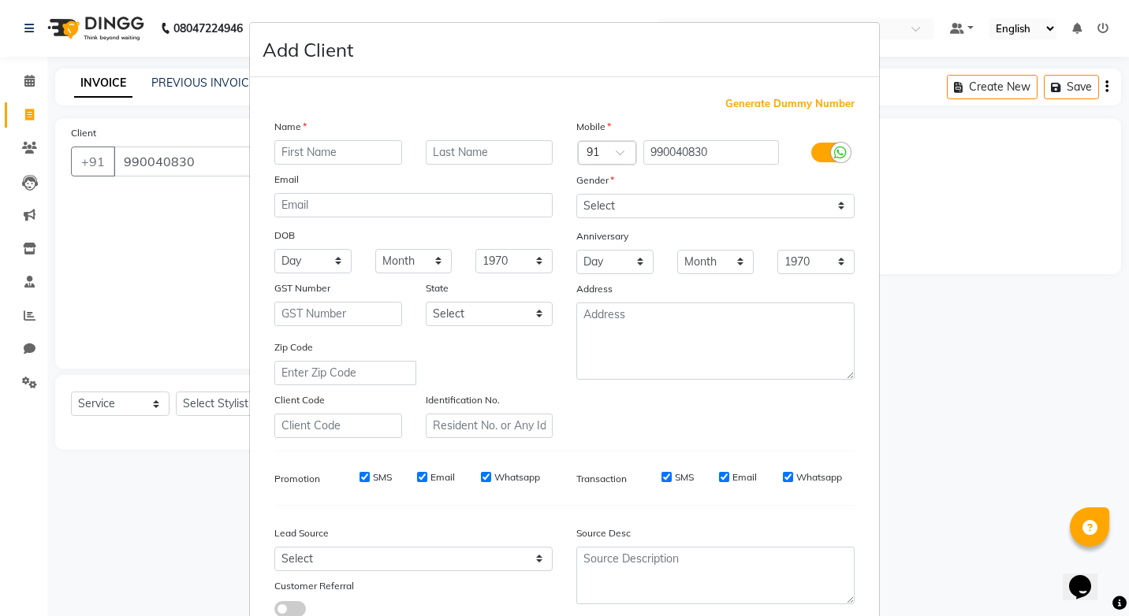
click at [303, 154] on input "text" at bounding box center [338, 152] width 128 height 24
type input "anjelin"
click at [836, 209] on select "Select [DEMOGRAPHIC_DATA] [DEMOGRAPHIC_DATA] Other Prefer Not To Say" at bounding box center [715, 206] width 278 height 24
select select "[DEMOGRAPHIC_DATA]"
click at [576, 194] on select "Select [DEMOGRAPHIC_DATA] [DEMOGRAPHIC_DATA] Other Prefer Not To Say" at bounding box center [715, 206] width 278 height 24
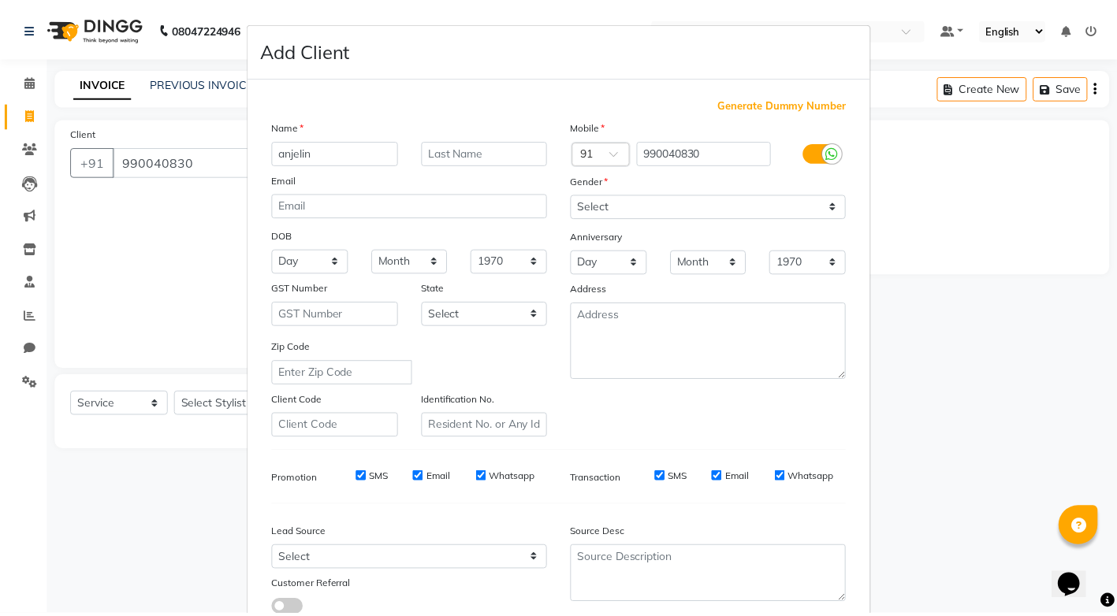
scroll to position [111, 0]
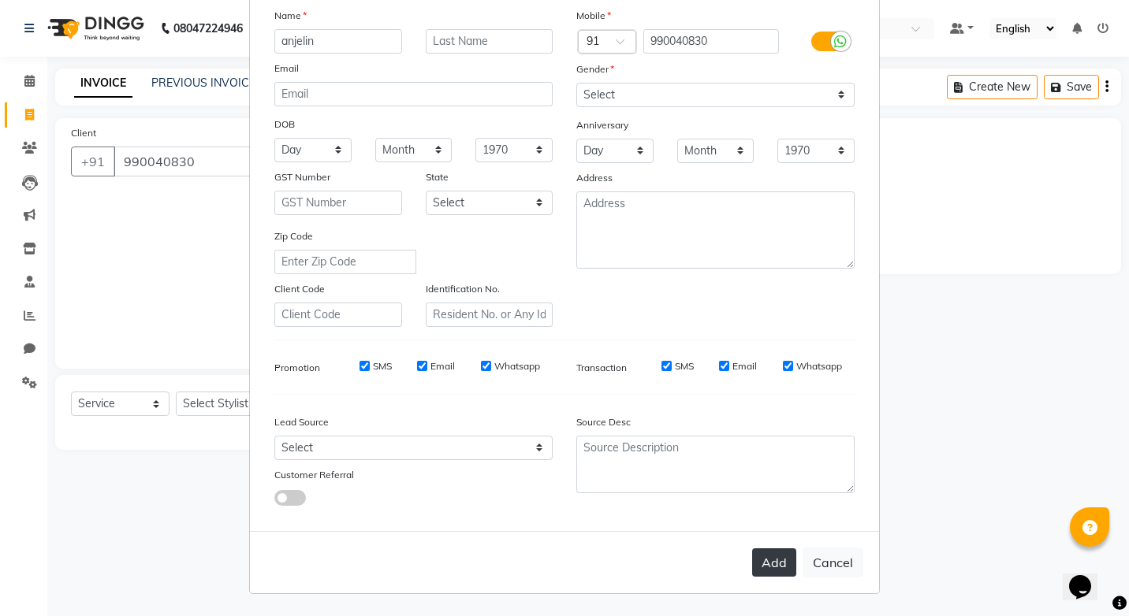
click at [769, 566] on button "Add" at bounding box center [774, 563] width 44 height 28
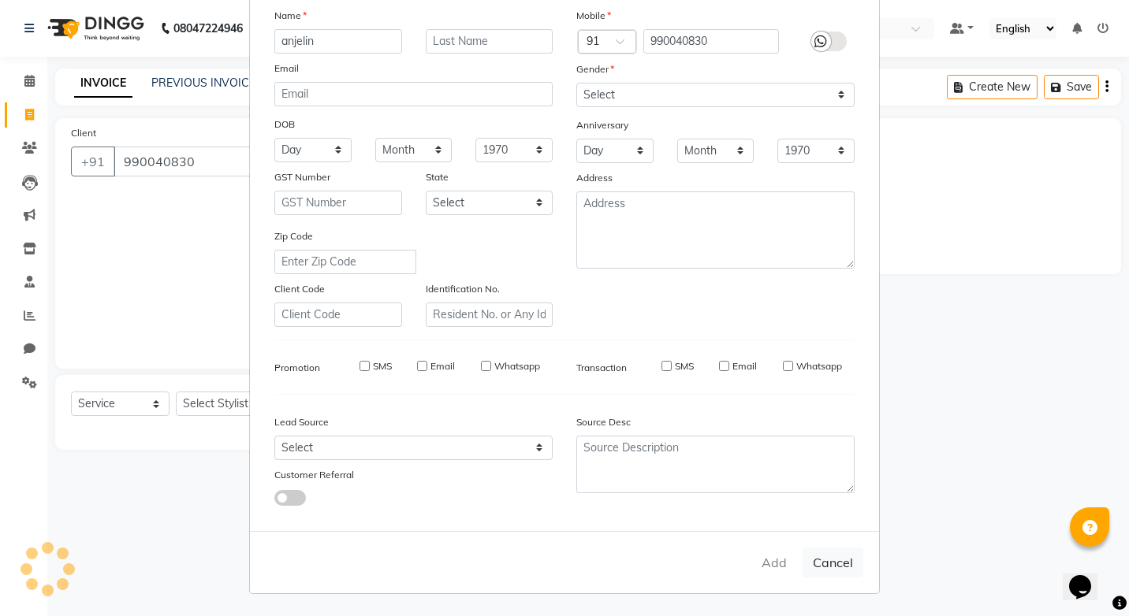
select select
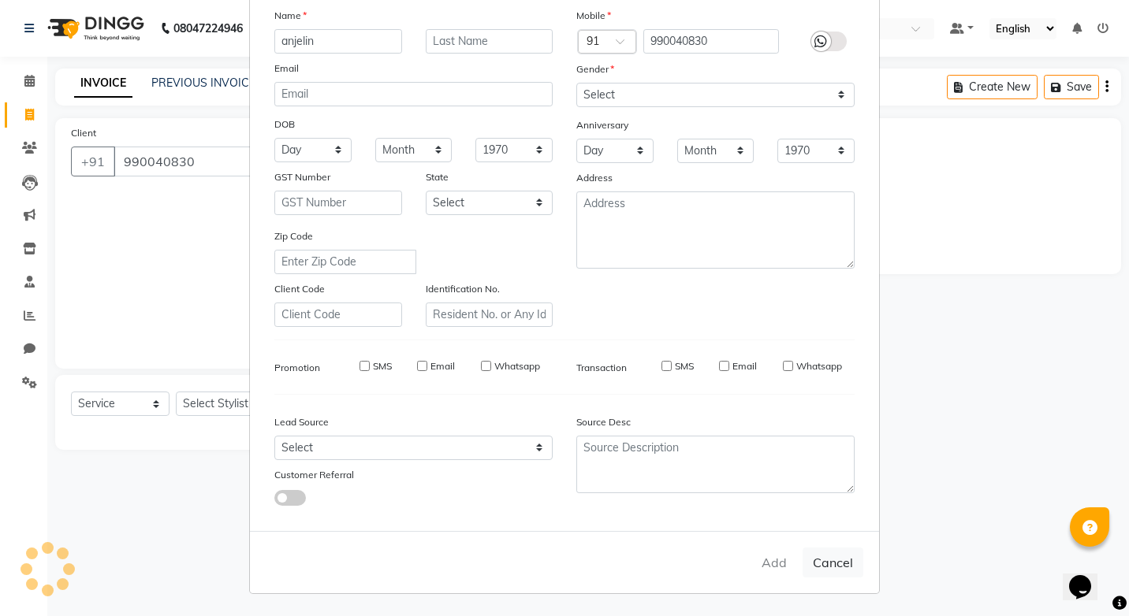
select select
checkbox input "false"
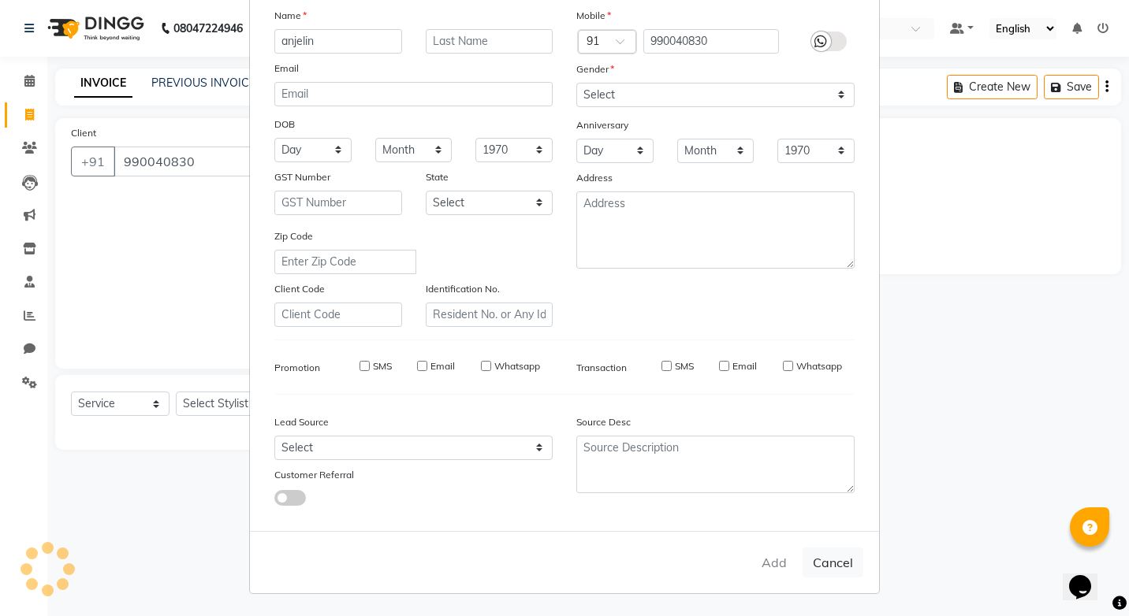
checkbox input "false"
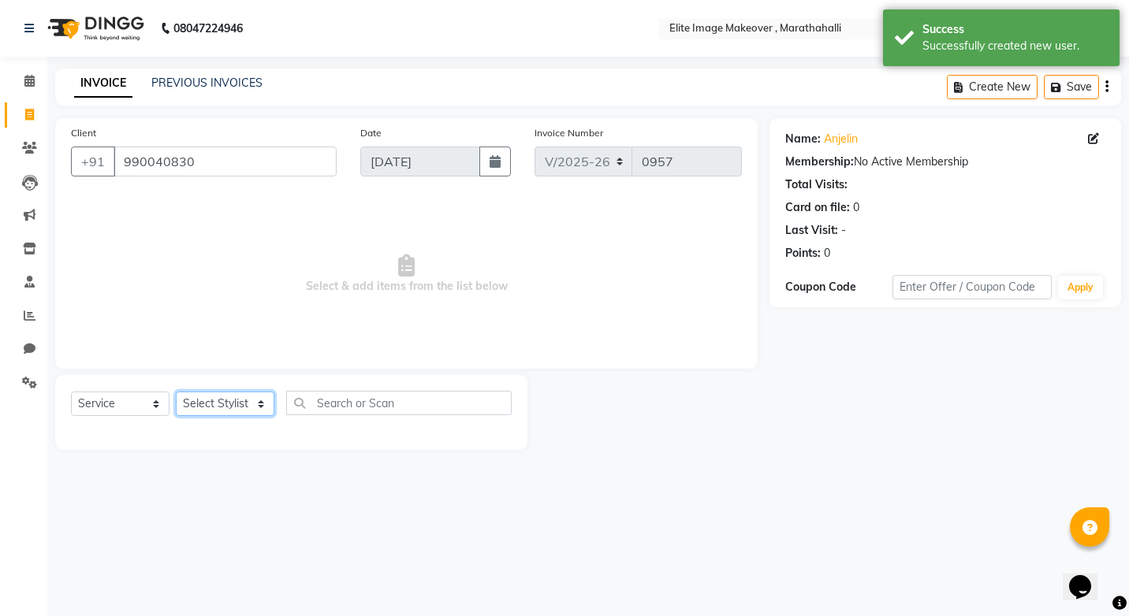
click at [257, 397] on select "Select Stylist [PERSON_NAME] [PERSON_NAME] [PERSON_NAME] [PERSON_NAME]" at bounding box center [225, 404] width 99 height 24
select select "88652"
click at [176, 392] on select "Select Stylist [PERSON_NAME] [PERSON_NAME] [PERSON_NAME] [PERSON_NAME]" at bounding box center [225, 404] width 99 height 24
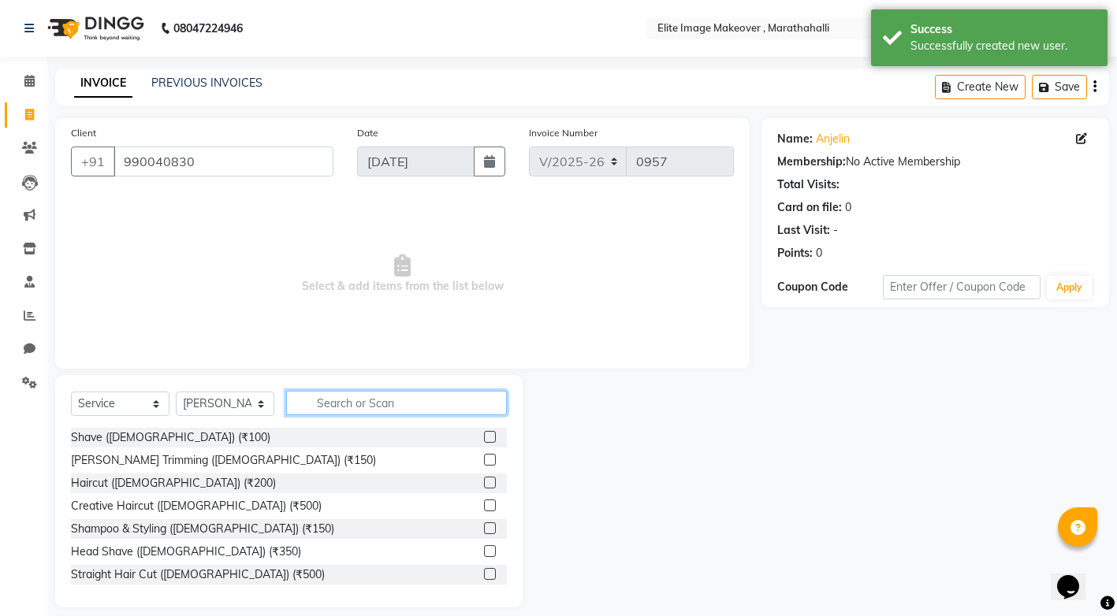
click at [374, 399] on input "text" at bounding box center [396, 403] width 221 height 24
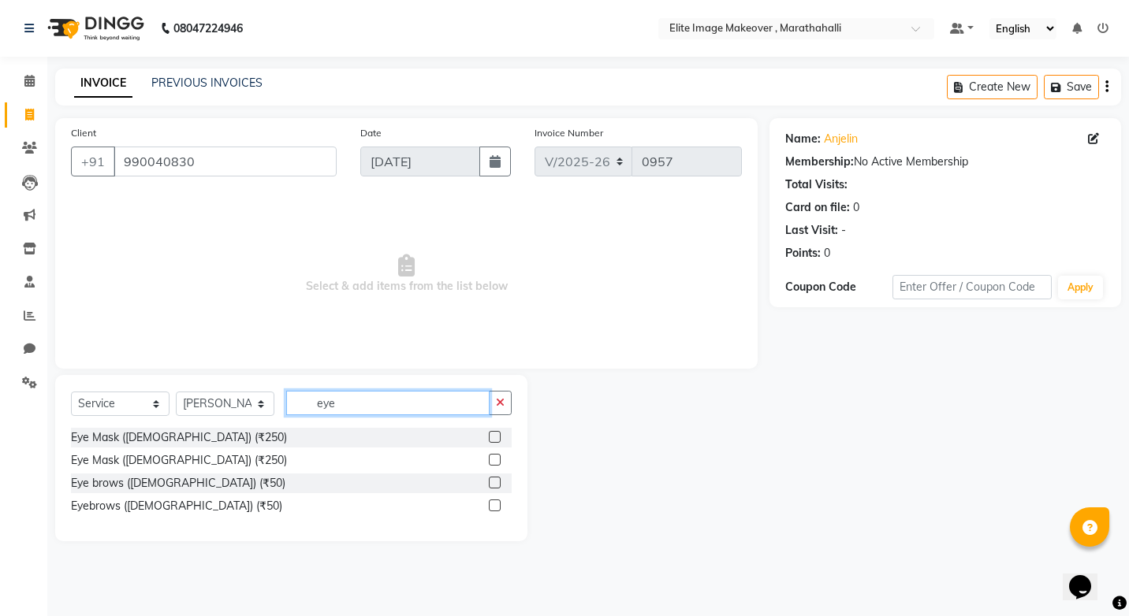
type input "eye"
click at [496, 502] on label at bounding box center [495, 506] width 12 height 12
click at [496, 502] on input "checkbox" at bounding box center [494, 506] width 10 height 10
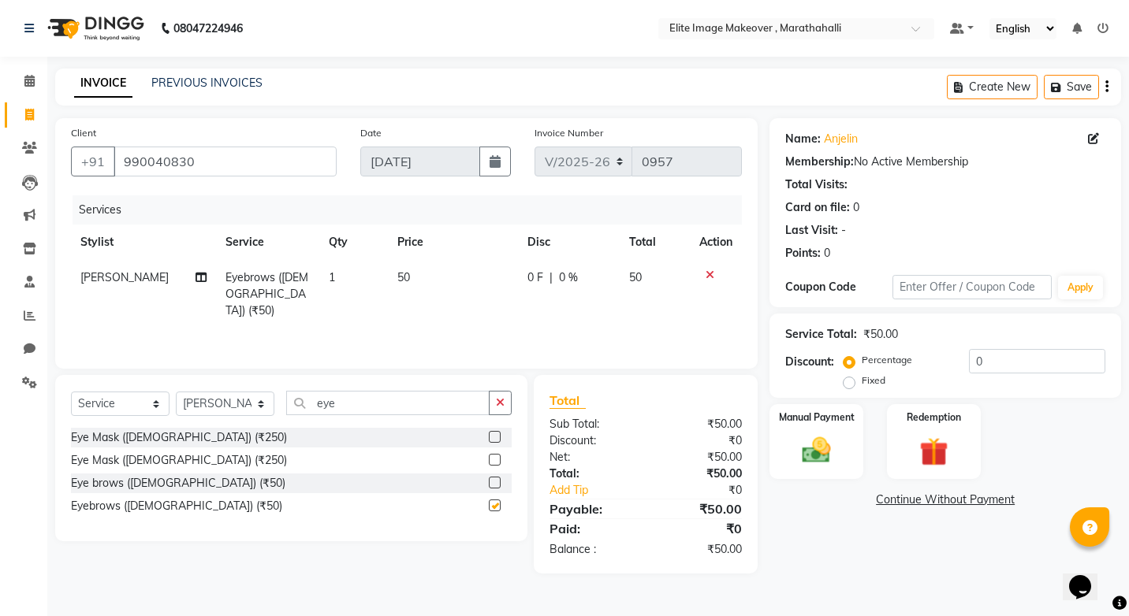
checkbox input "false"
click at [817, 464] on img at bounding box center [816, 451] width 49 height 35
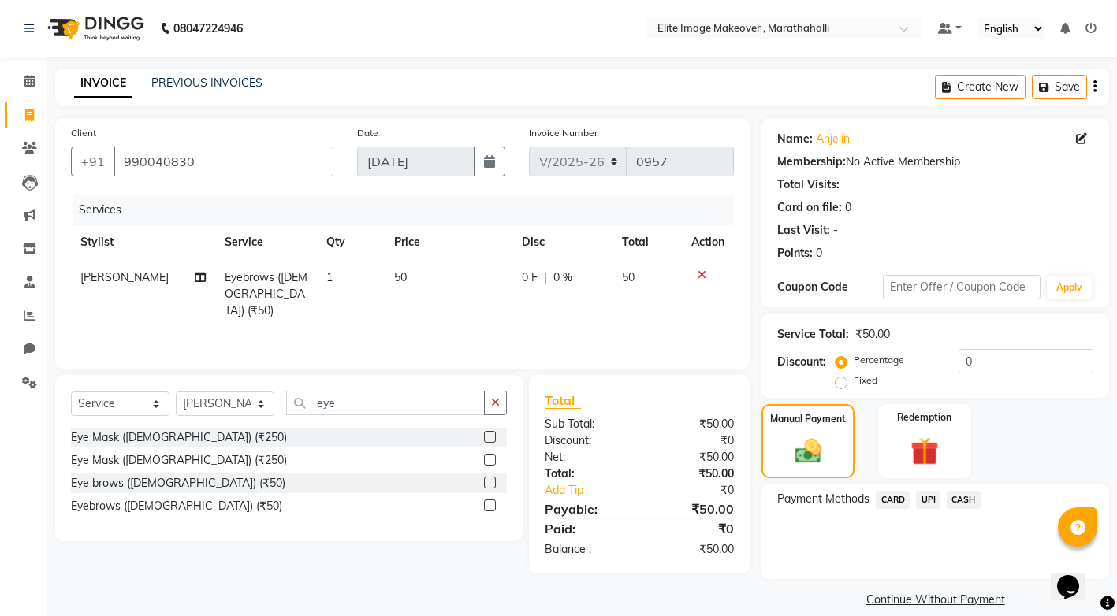
drag, startPoint x: 932, startPoint y: 497, endPoint x: 946, endPoint y: 506, distance: 17.1
click at [932, 497] on span "UPI" at bounding box center [928, 500] width 24 height 18
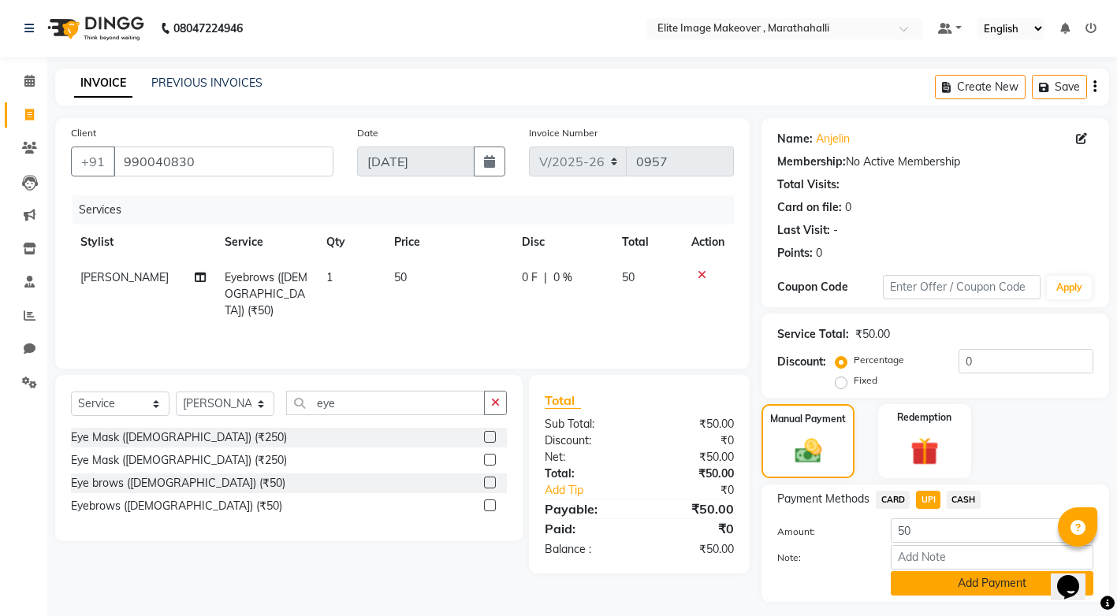
click at [1049, 584] on button "Add Payment" at bounding box center [992, 583] width 203 height 24
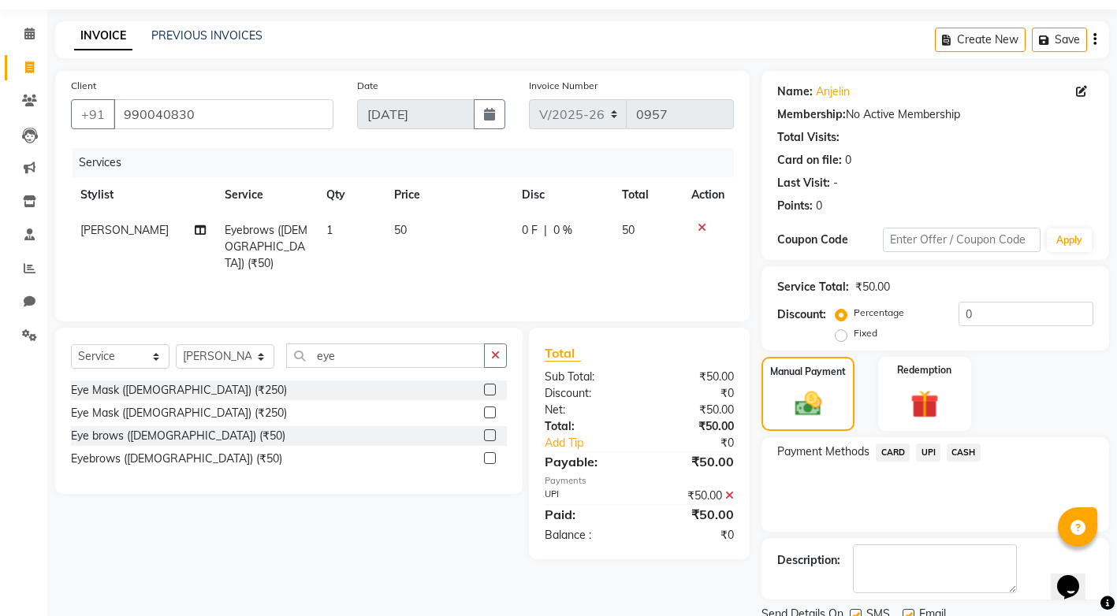
scroll to position [108, 0]
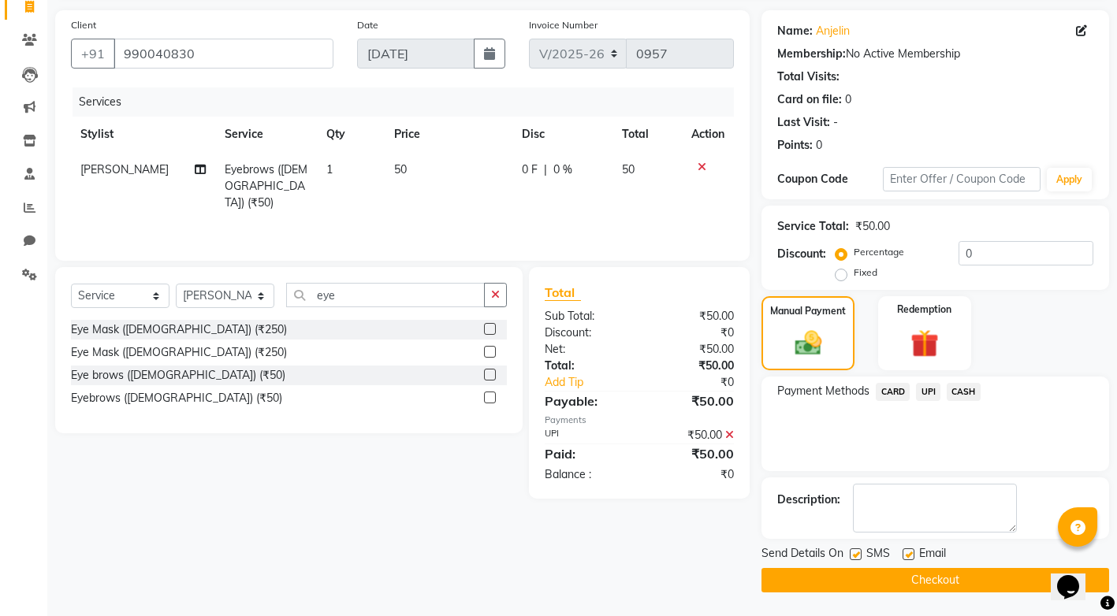
click at [971, 571] on button "Checkout" at bounding box center [935, 580] width 348 height 24
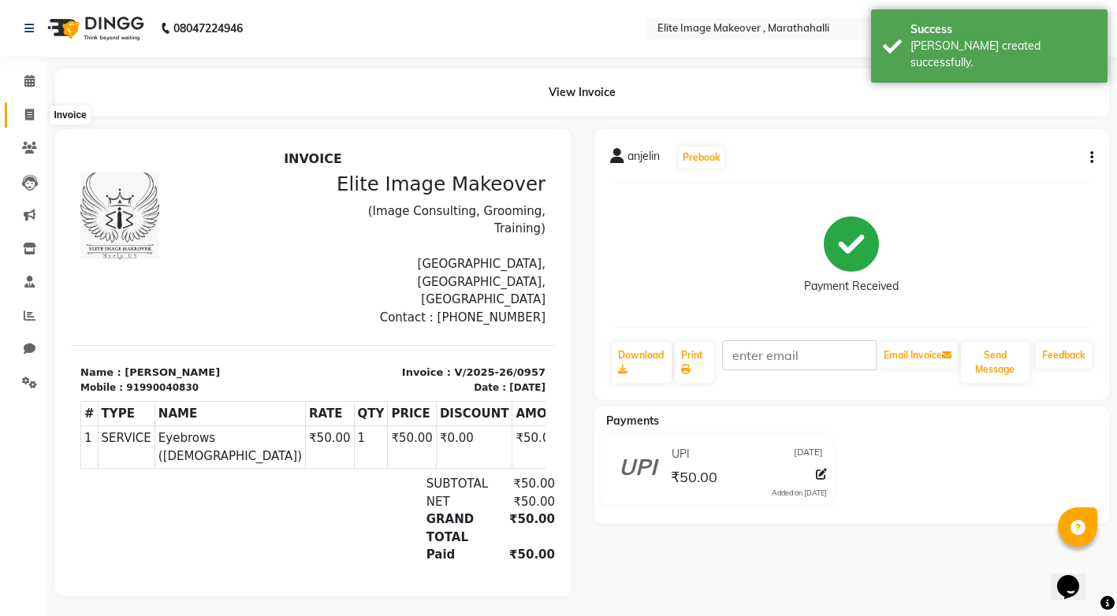
click at [32, 110] on icon at bounding box center [29, 115] width 9 height 12
select select "service"
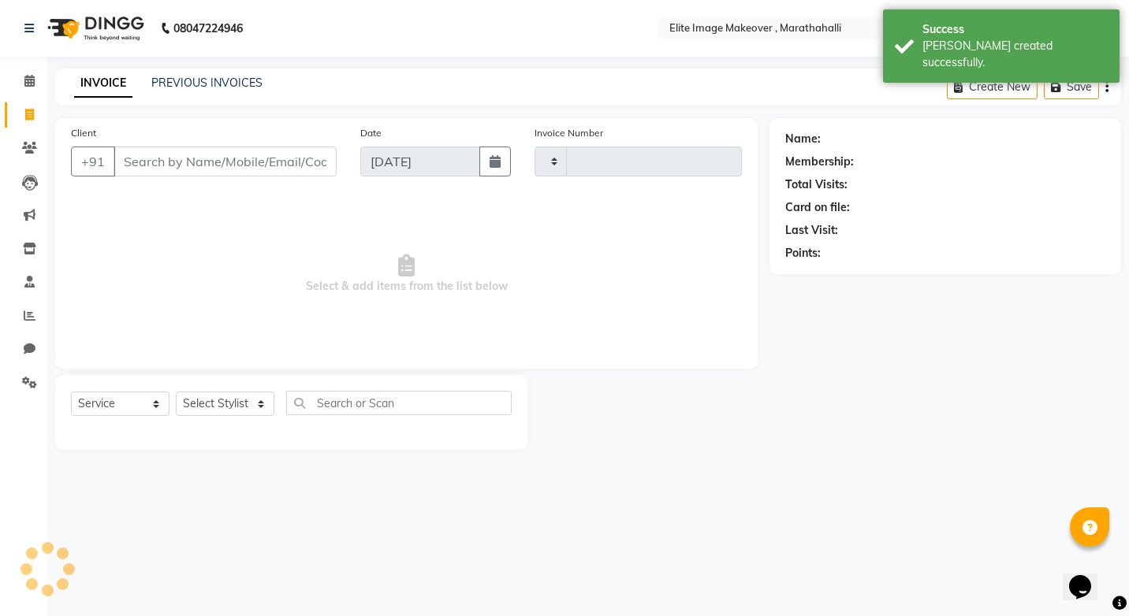
type input "0958"
select select "8005"
click at [169, 163] on input "Client" at bounding box center [225, 162] width 223 height 30
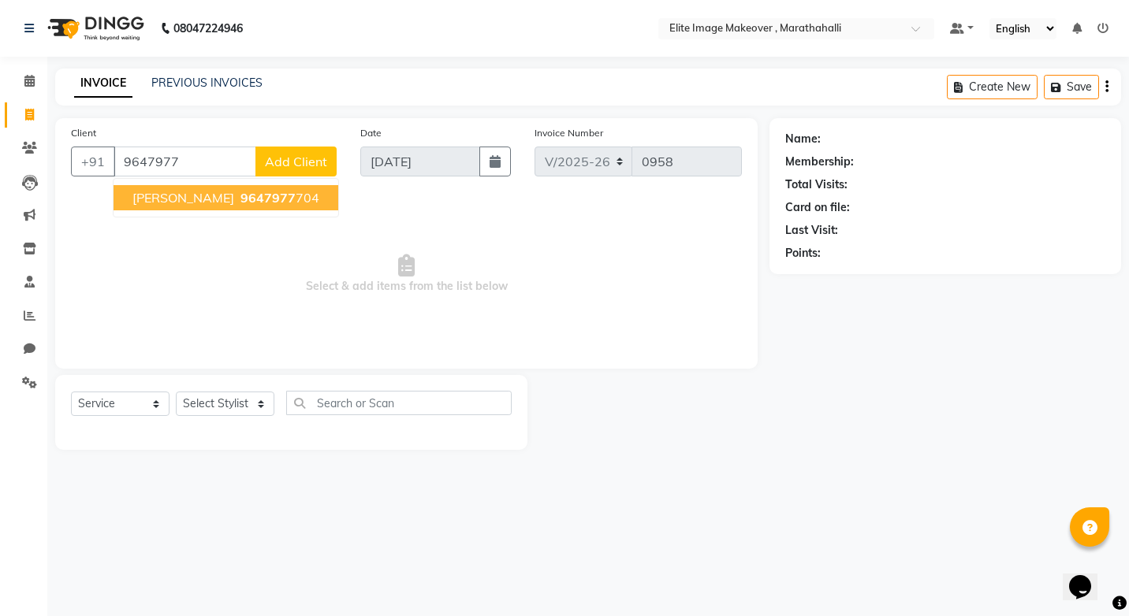
click at [166, 204] on span "[PERSON_NAME]" at bounding box center [183, 198] width 102 height 16
type input "9647977704"
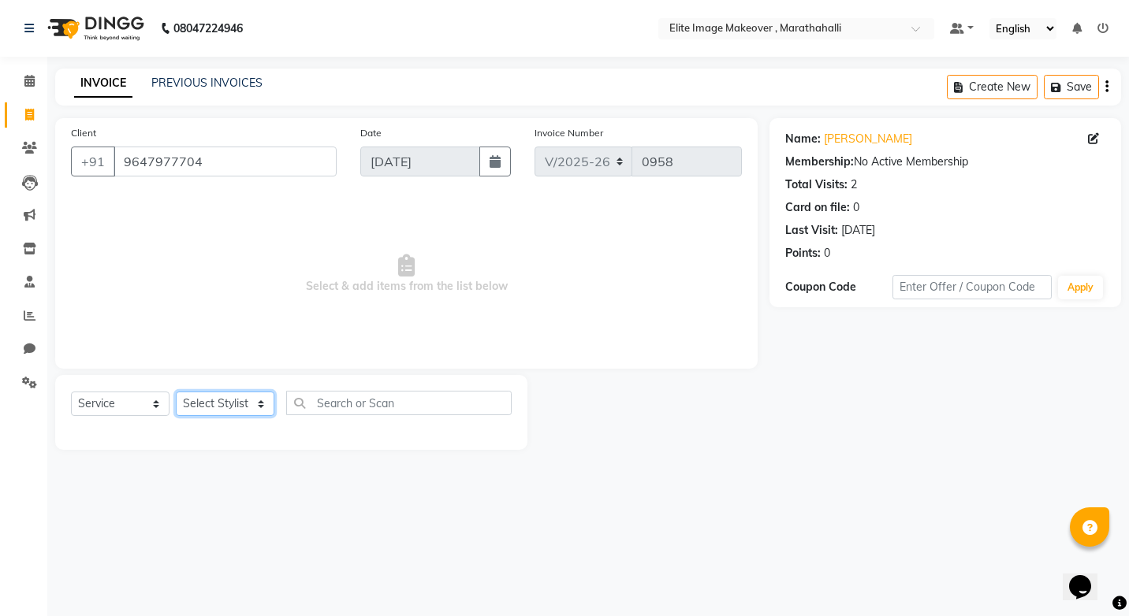
click at [257, 405] on select "Select Stylist [PERSON_NAME] [PERSON_NAME] [PERSON_NAME] [PERSON_NAME]" at bounding box center [225, 404] width 99 height 24
select select "87441"
click at [176, 392] on select "Select Stylist [PERSON_NAME] [PERSON_NAME] [PERSON_NAME] [PERSON_NAME]" at bounding box center [225, 404] width 99 height 24
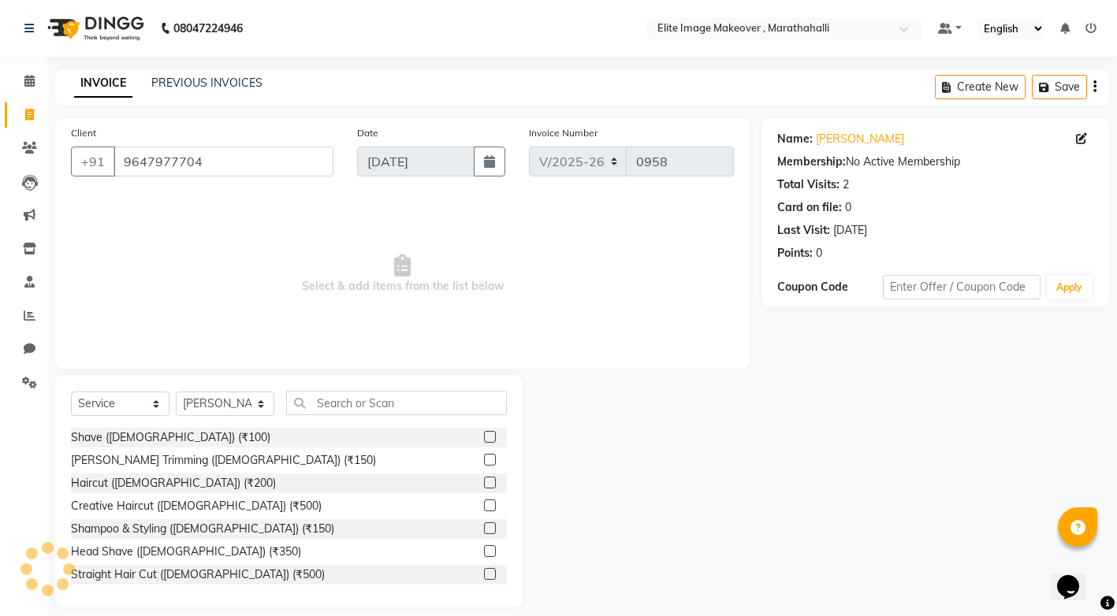
click at [484, 459] on label at bounding box center [490, 460] width 12 height 12
click at [484, 459] on input "checkbox" at bounding box center [489, 461] width 10 height 10
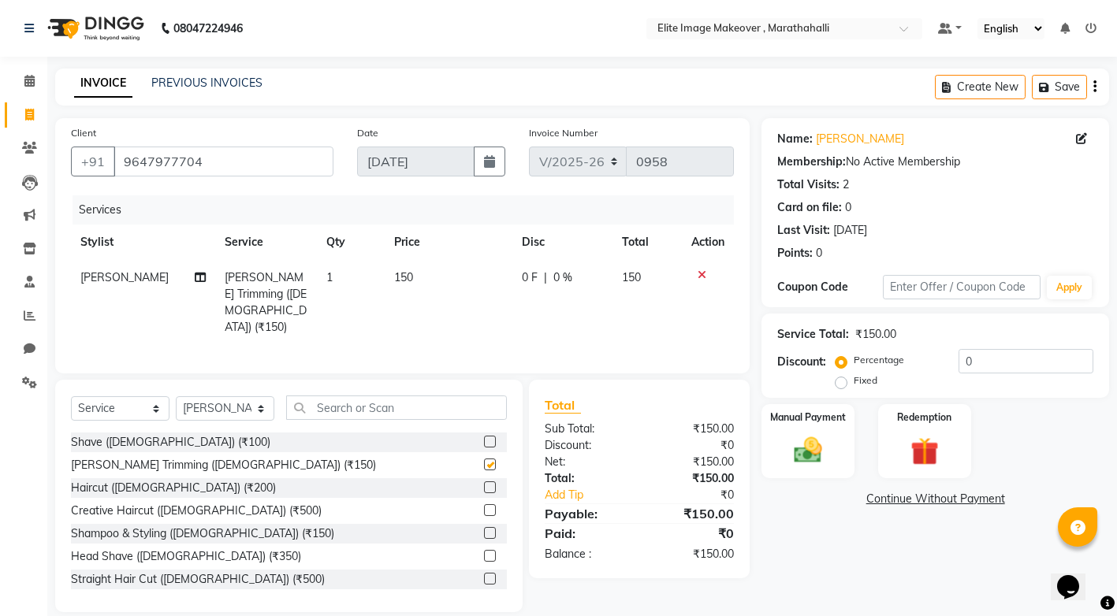
checkbox input "false"
click at [484, 482] on label at bounding box center [490, 488] width 12 height 12
click at [484, 483] on input "checkbox" at bounding box center [489, 488] width 10 height 10
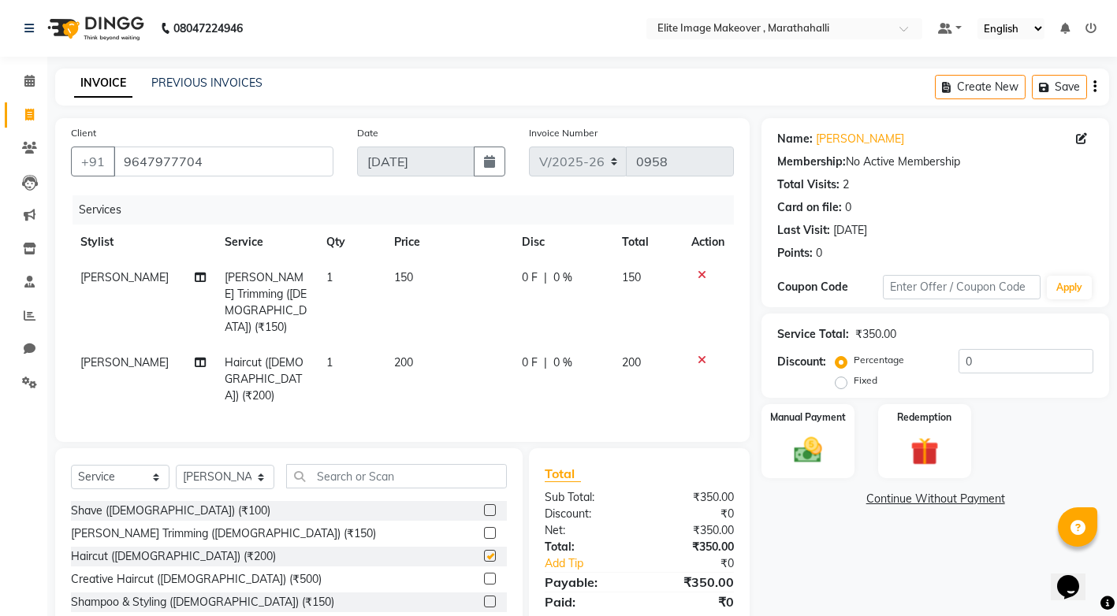
checkbox input "false"
click at [247, 465] on select "Select Stylist [PERSON_NAME] [PERSON_NAME] [PERSON_NAME] [PERSON_NAME]" at bounding box center [225, 477] width 99 height 24
select select "88652"
click at [176, 465] on select "Select Stylist [PERSON_NAME] [PERSON_NAME] [PERSON_NAME] [PERSON_NAME]" at bounding box center [225, 477] width 99 height 24
click at [334, 464] on input "text" at bounding box center [396, 476] width 221 height 24
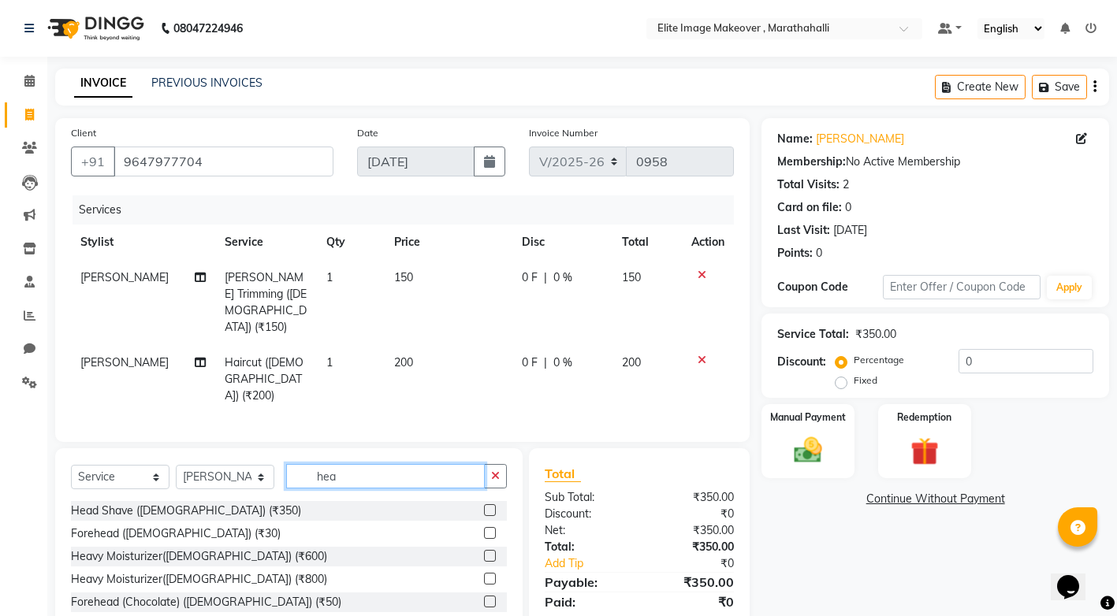
type input "hea"
click at [489, 550] on label at bounding box center [490, 556] width 12 height 12
click at [489, 552] on input "checkbox" at bounding box center [489, 557] width 10 height 10
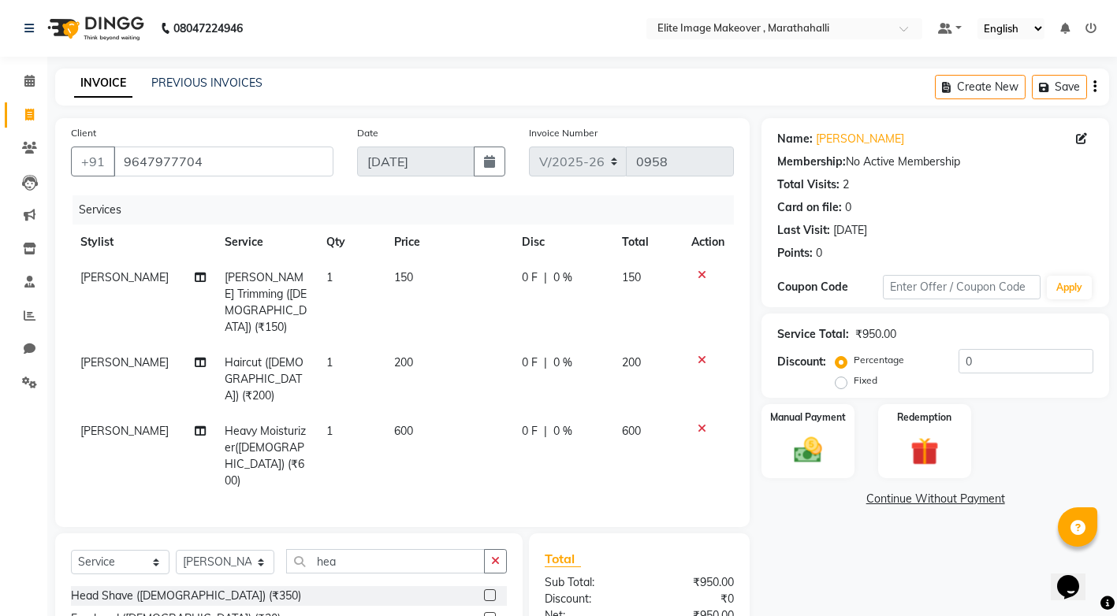
checkbox input "false"
click at [805, 468] on div "Manual Payment" at bounding box center [808, 441] width 96 height 77
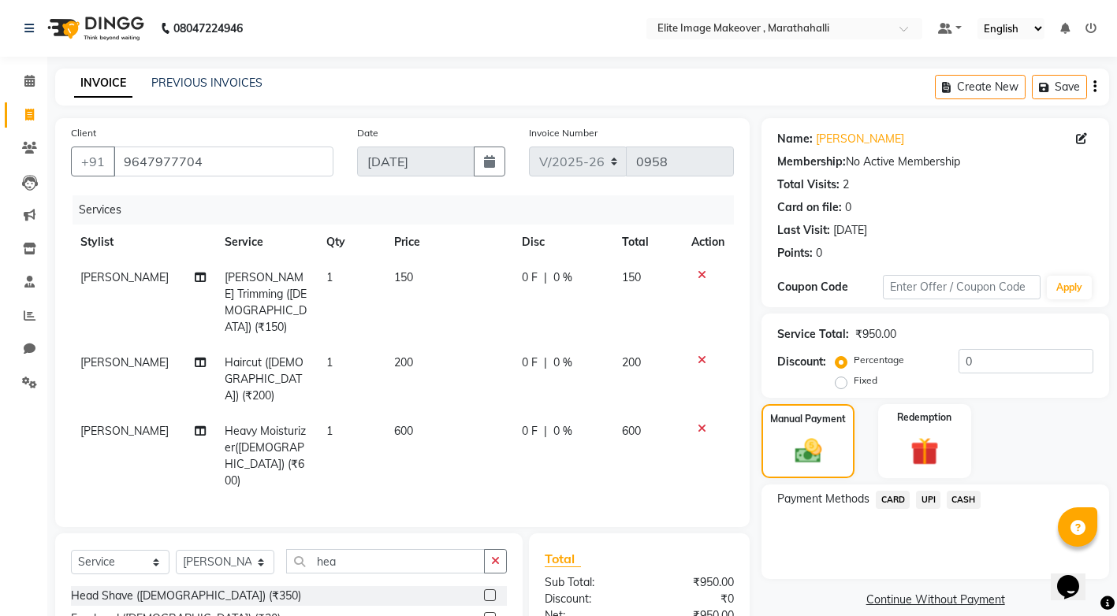
click at [933, 499] on span "UPI" at bounding box center [928, 500] width 24 height 18
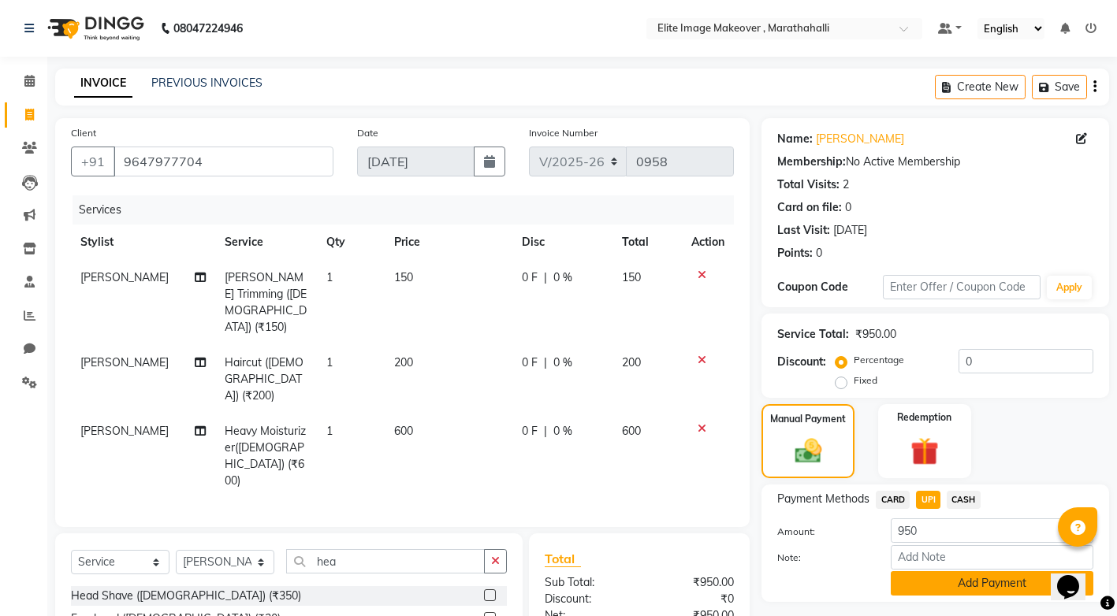
click at [988, 582] on button "Add Payment" at bounding box center [992, 583] width 203 height 24
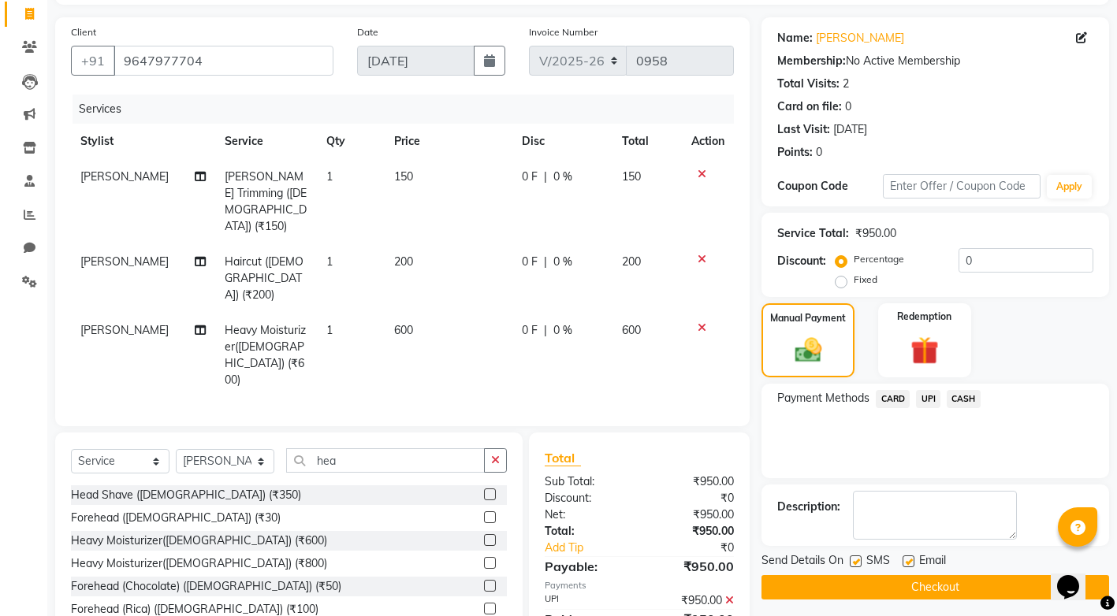
scroll to position [107, 0]
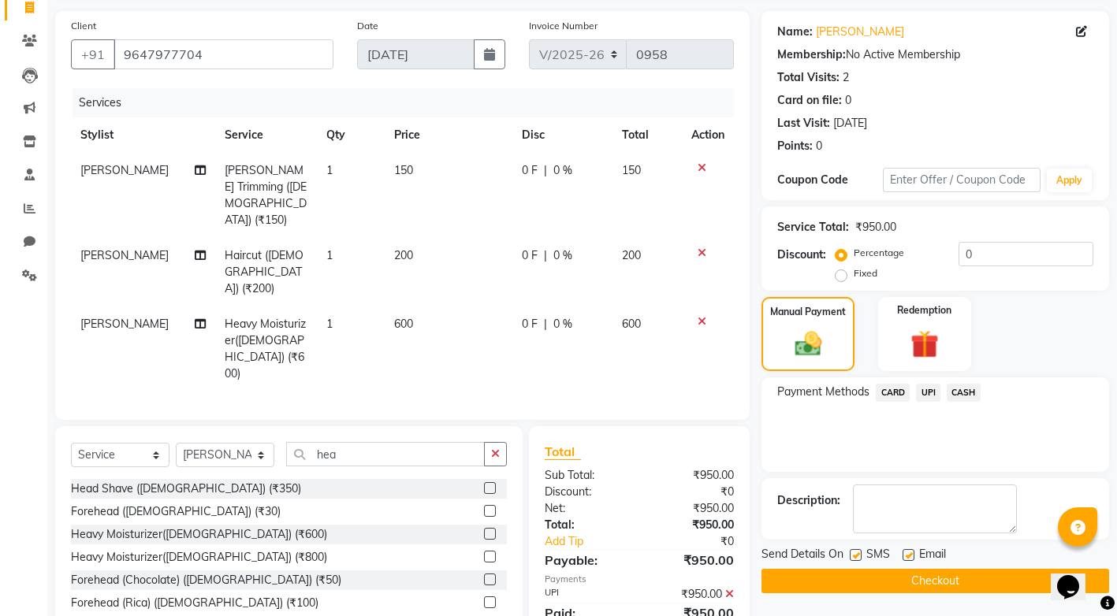
click at [992, 582] on button "Checkout" at bounding box center [935, 581] width 348 height 24
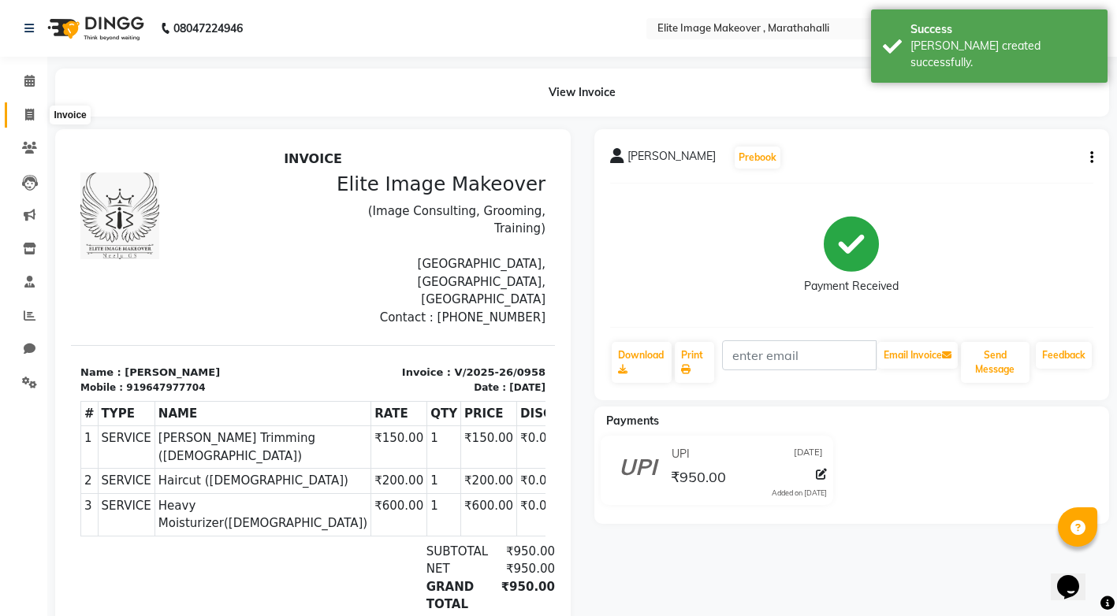
click at [26, 118] on icon at bounding box center [29, 115] width 9 height 12
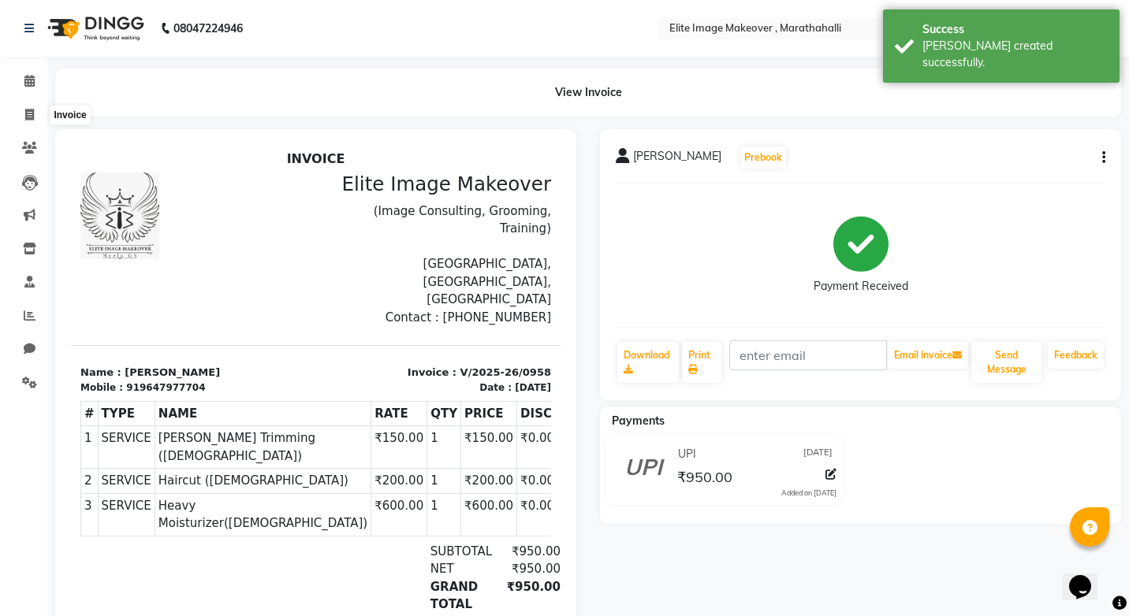
select select "8005"
select select "service"
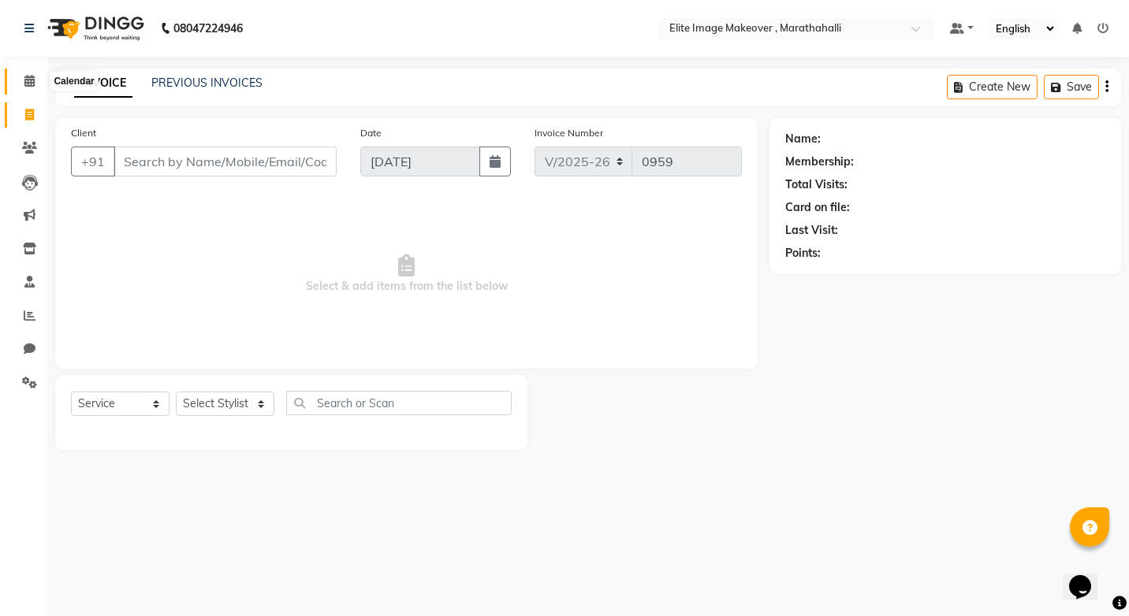
click at [20, 84] on span at bounding box center [30, 82] width 28 height 18
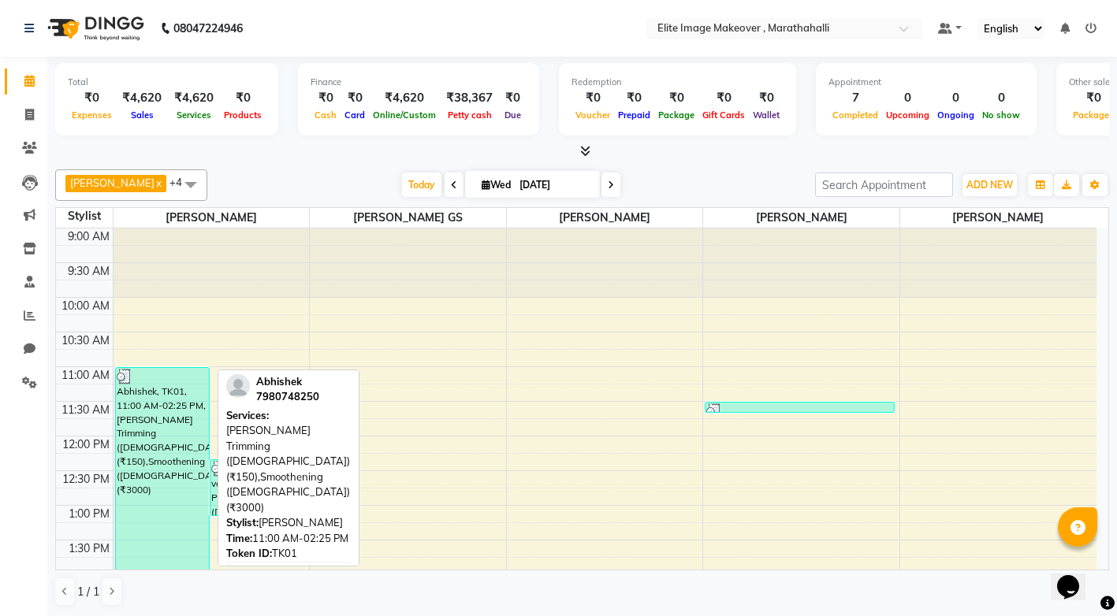
click at [205, 426] on div "Abhishek, TK01, 11:00 AM-02:25 PM, [PERSON_NAME] Trimming ([DEMOGRAPHIC_DATA]) …" at bounding box center [162, 485] width 93 height 234
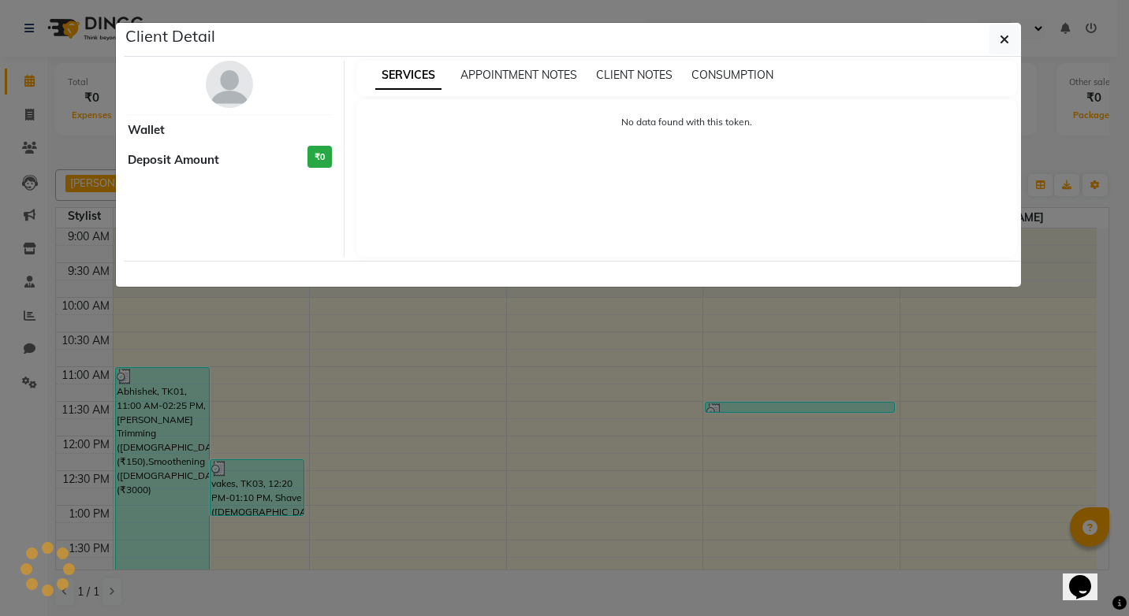
select select "3"
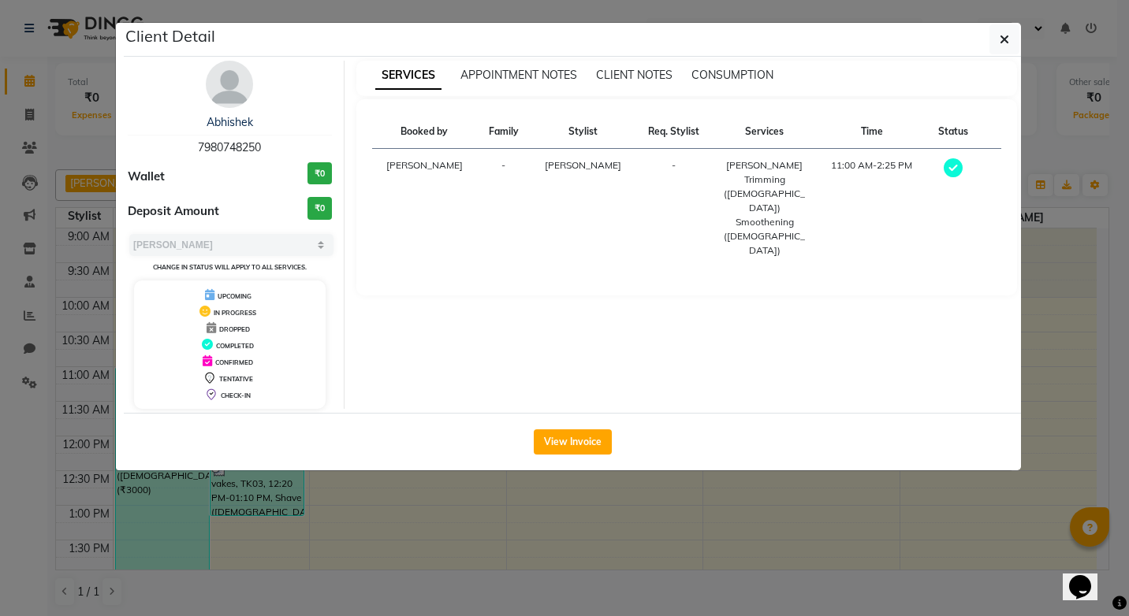
drag, startPoint x: 264, startPoint y: 142, endPoint x: 192, endPoint y: 148, distance: 72.0
click at [192, 148] on div "Abhishek 7980748250" at bounding box center [230, 135] width 204 height 42
drag, startPoint x: 192, startPoint y: 148, endPoint x: 221, endPoint y: 149, distance: 28.4
copy span "7980748250"
click at [585, 484] on ngb-modal-window "Client Detail Abhishek 7980748250 Wallet ₹0 Deposit Amount ₹0 Select MARK DONE …" at bounding box center [564, 308] width 1129 height 616
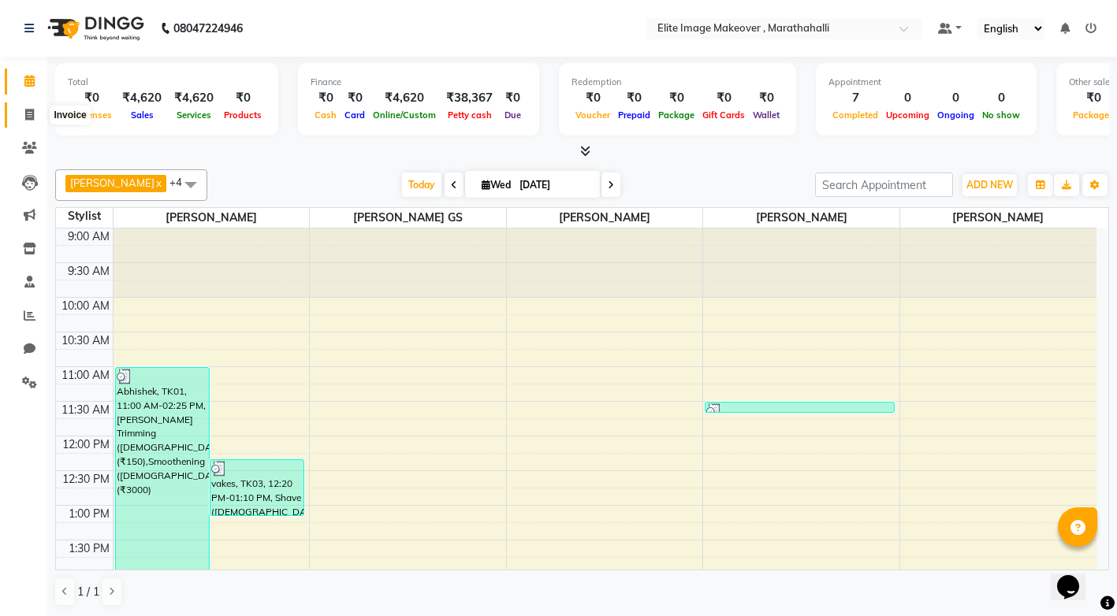
click at [29, 111] on icon at bounding box center [29, 115] width 9 height 12
select select "service"
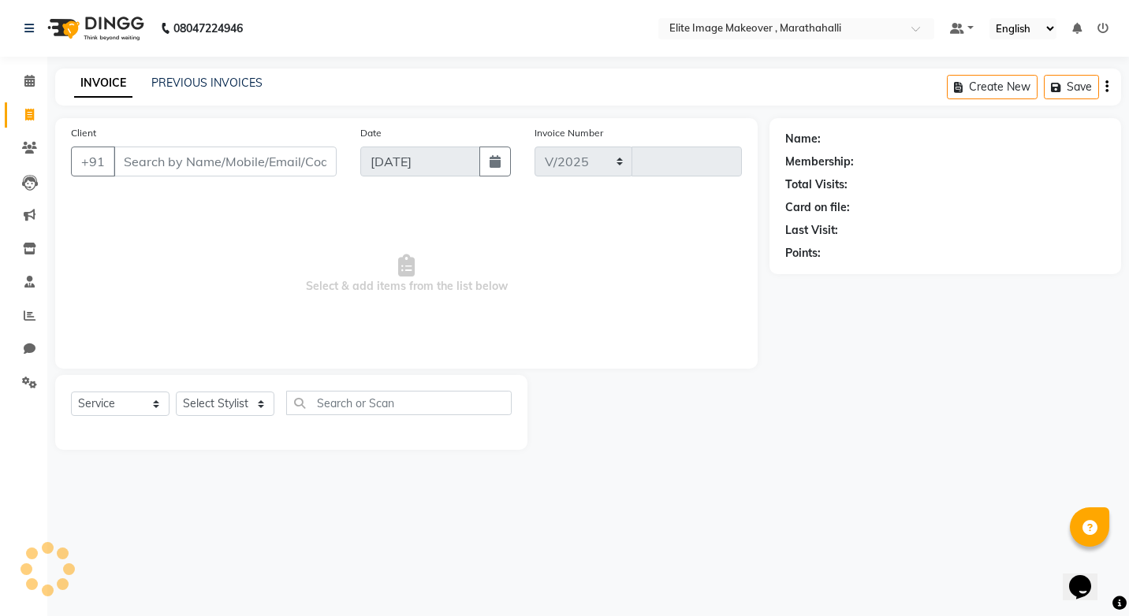
select select "8005"
type input "0959"
type input "7980748250"
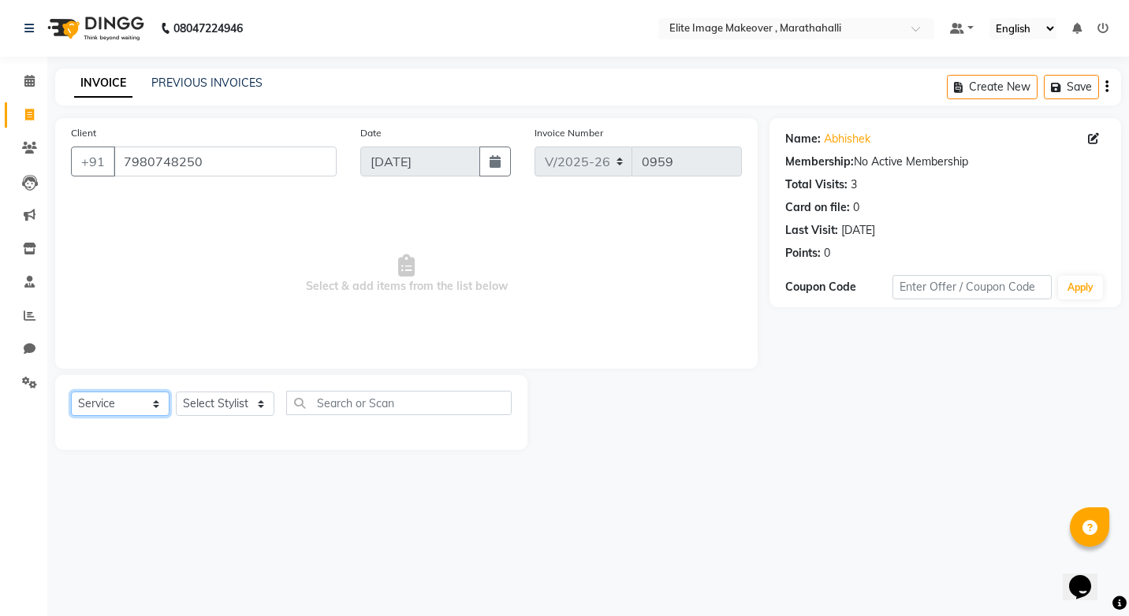
click at [157, 405] on select "Select Service Product Membership Package Voucher Prepaid Gift Card" at bounding box center [120, 404] width 99 height 24
select select "product"
click at [71, 392] on select "Select Service Product Membership Package Voucher Prepaid Gift Card" at bounding box center [120, 404] width 99 height 24
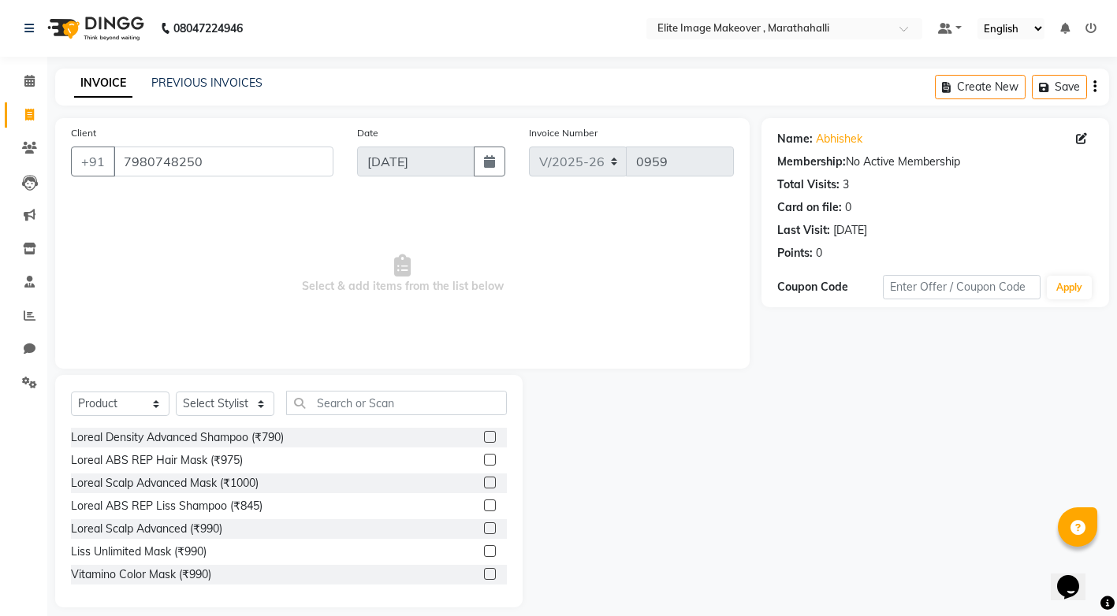
click at [484, 550] on label at bounding box center [490, 551] width 12 height 12
click at [484, 550] on input "checkbox" at bounding box center [489, 552] width 10 height 10
checkbox input "false"
click at [265, 399] on select "Select Stylist [PERSON_NAME] [PERSON_NAME] [PERSON_NAME] [PERSON_NAME]" at bounding box center [225, 404] width 99 height 24
select select "87441"
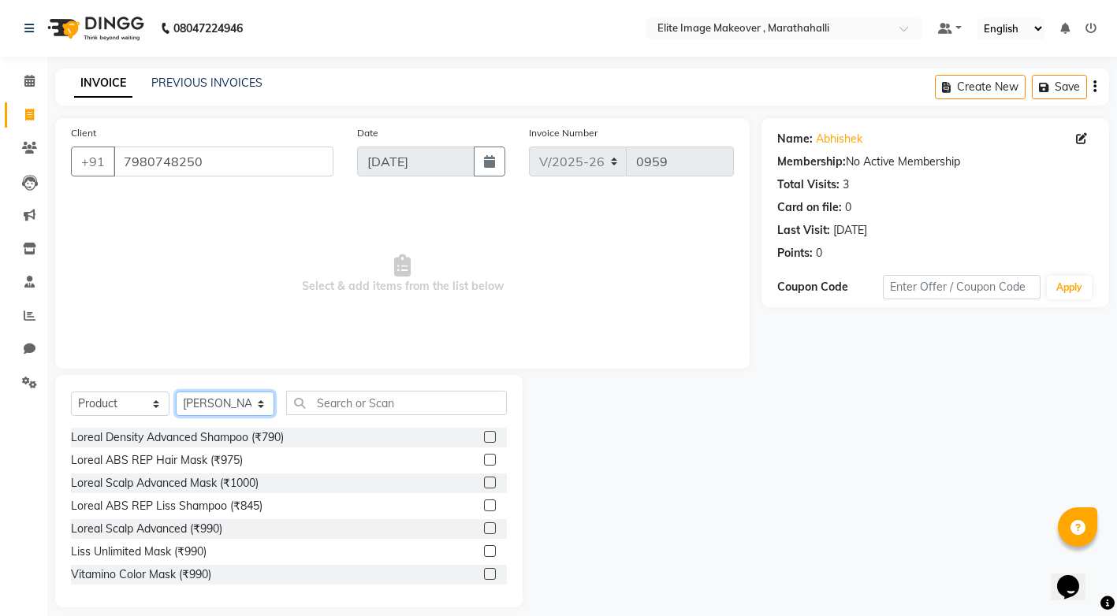
click at [176, 392] on select "Select Stylist [PERSON_NAME] [PERSON_NAME] [PERSON_NAME] [PERSON_NAME]" at bounding box center [225, 404] width 99 height 24
click at [484, 551] on label at bounding box center [490, 551] width 12 height 12
click at [484, 551] on input "checkbox" at bounding box center [489, 552] width 10 height 10
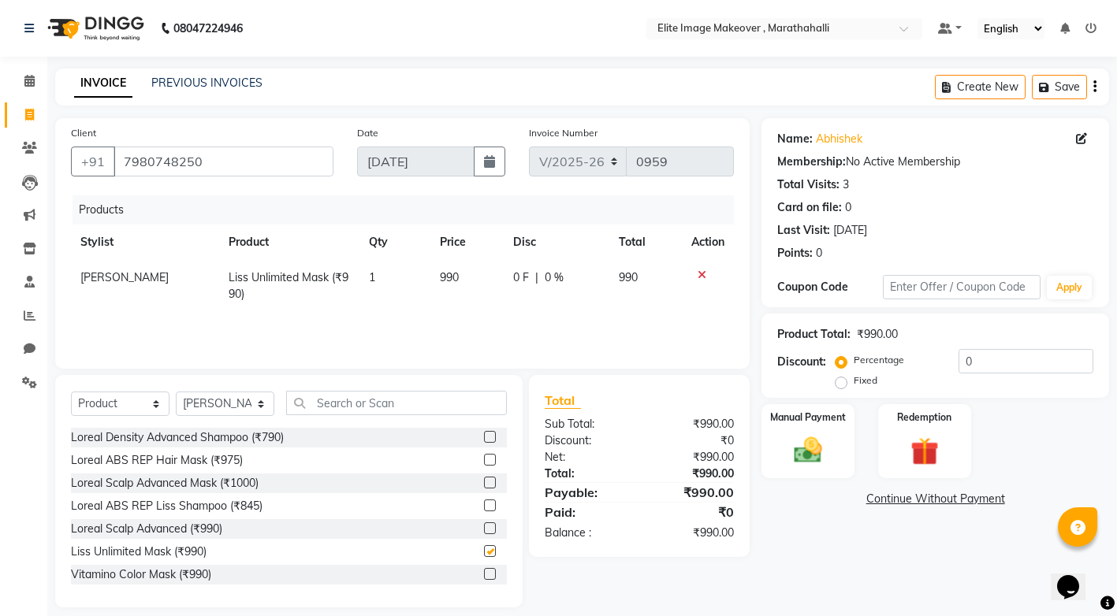
checkbox input "false"
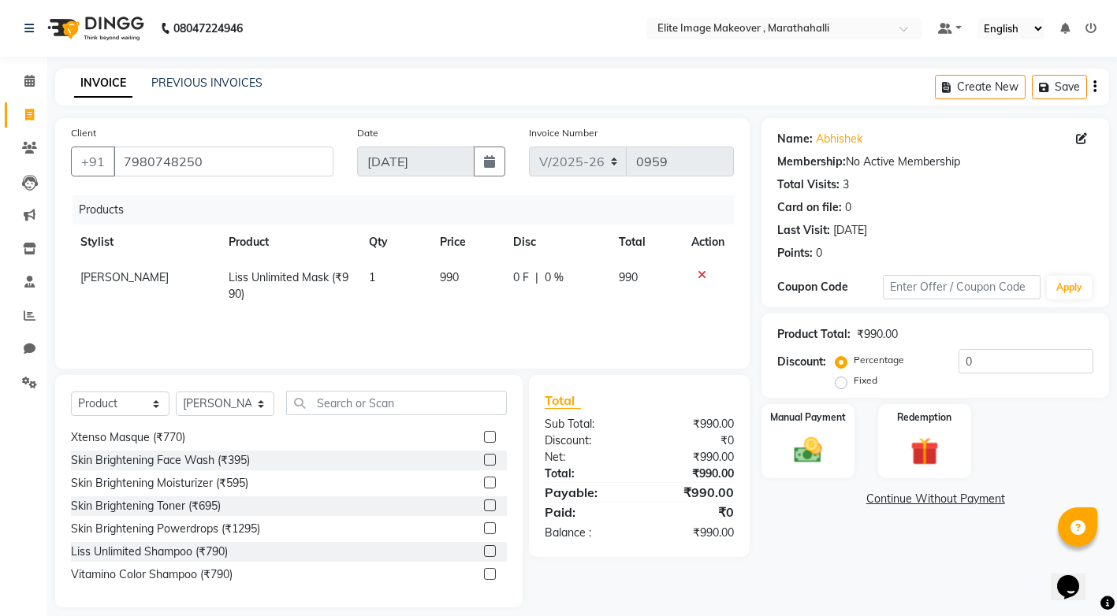
scroll to position [173, 0]
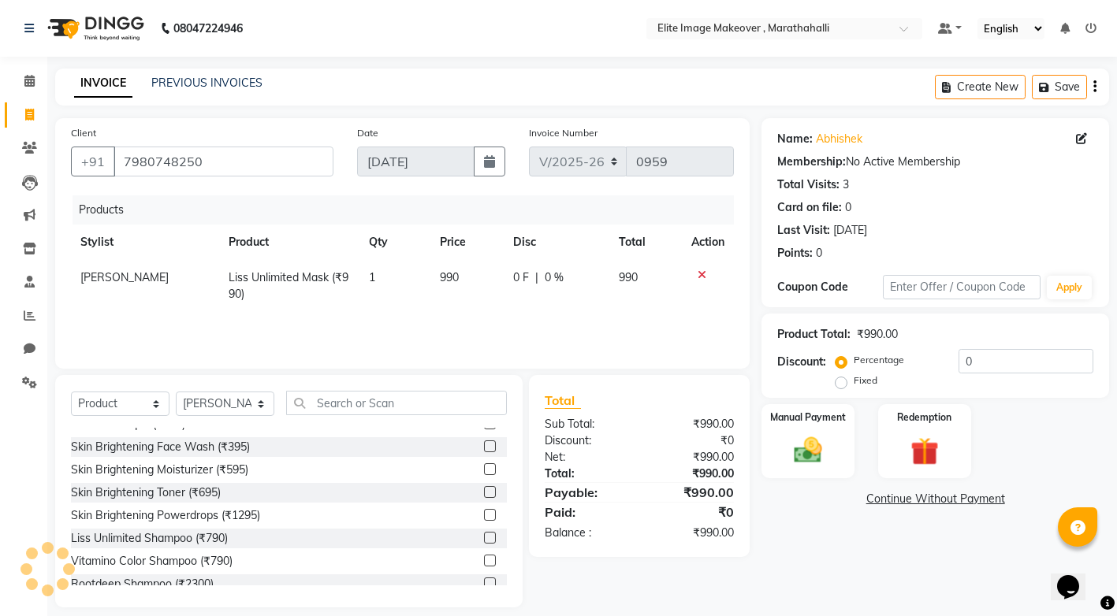
click at [484, 538] on label at bounding box center [490, 538] width 12 height 12
click at [484, 538] on input "checkbox" at bounding box center [489, 539] width 10 height 10
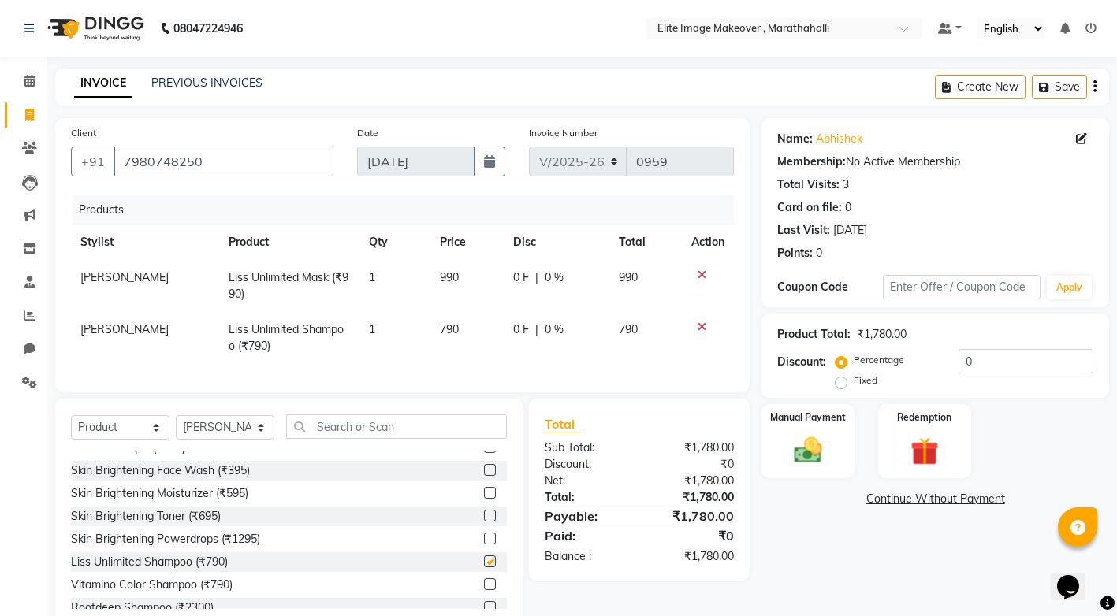
checkbox input "false"
click at [802, 447] on img at bounding box center [808, 451] width 48 height 34
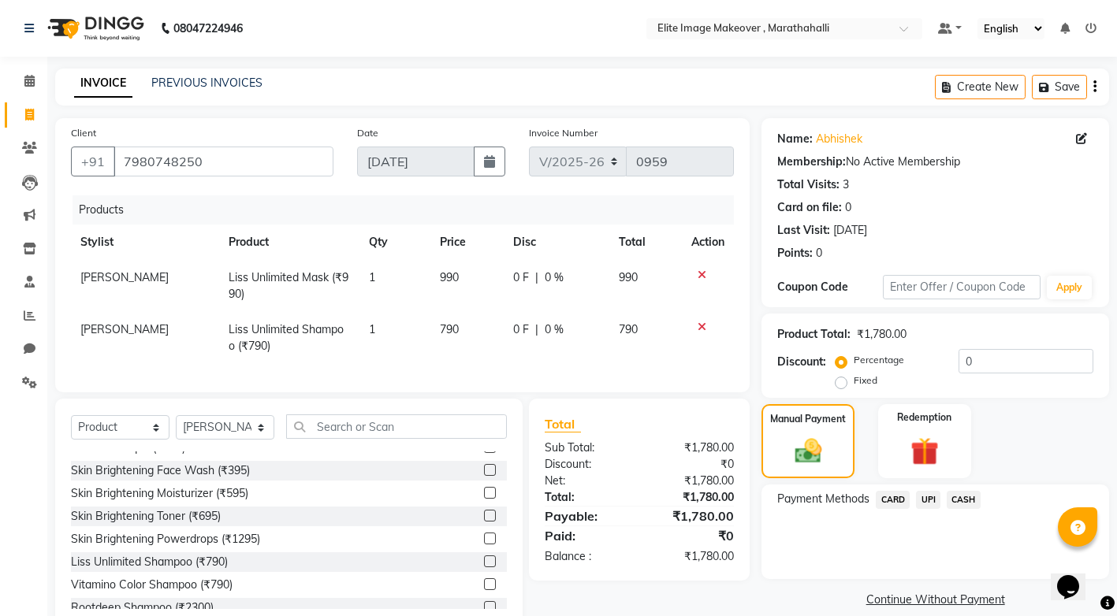
click at [929, 500] on span "UPI" at bounding box center [928, 500] width 24 height 18
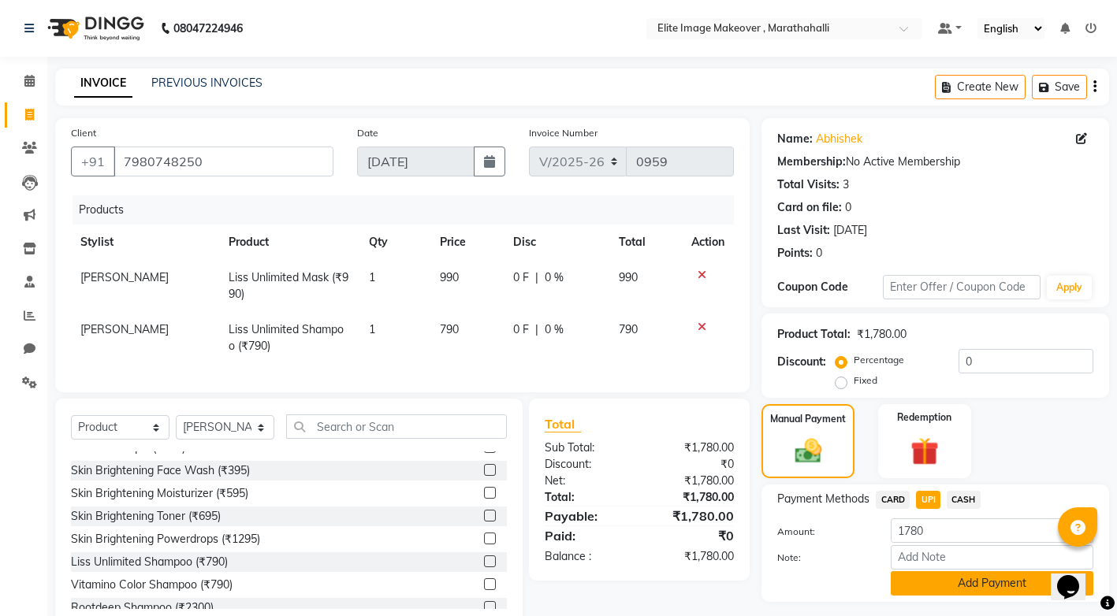
click at [958, 582] on button "Add Payment" at bounding box center [992, 583] width 203 height 24
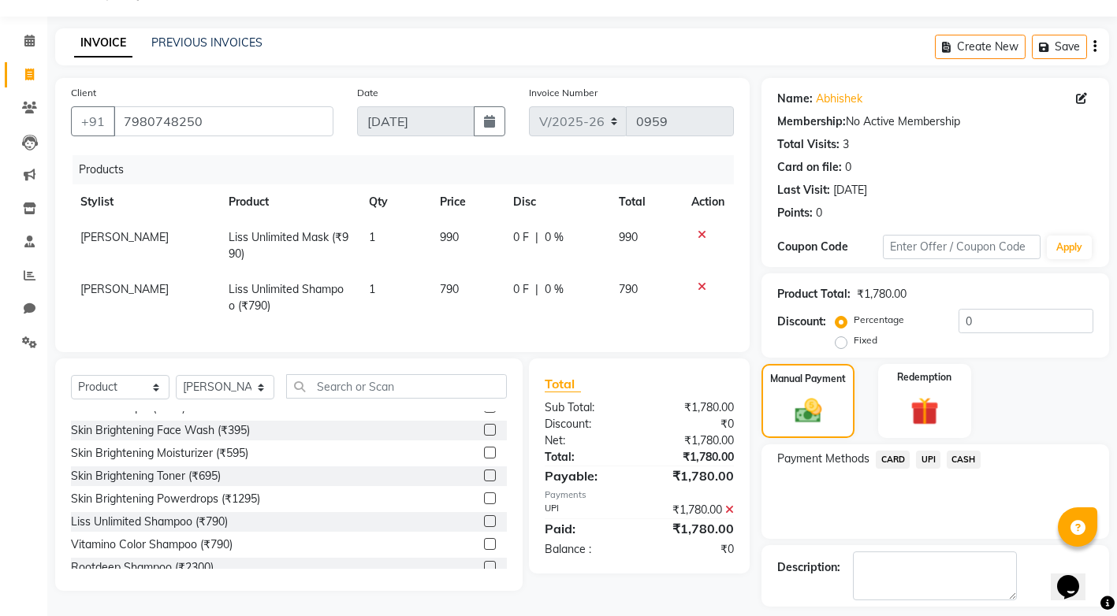
scroll to position [108, 0]
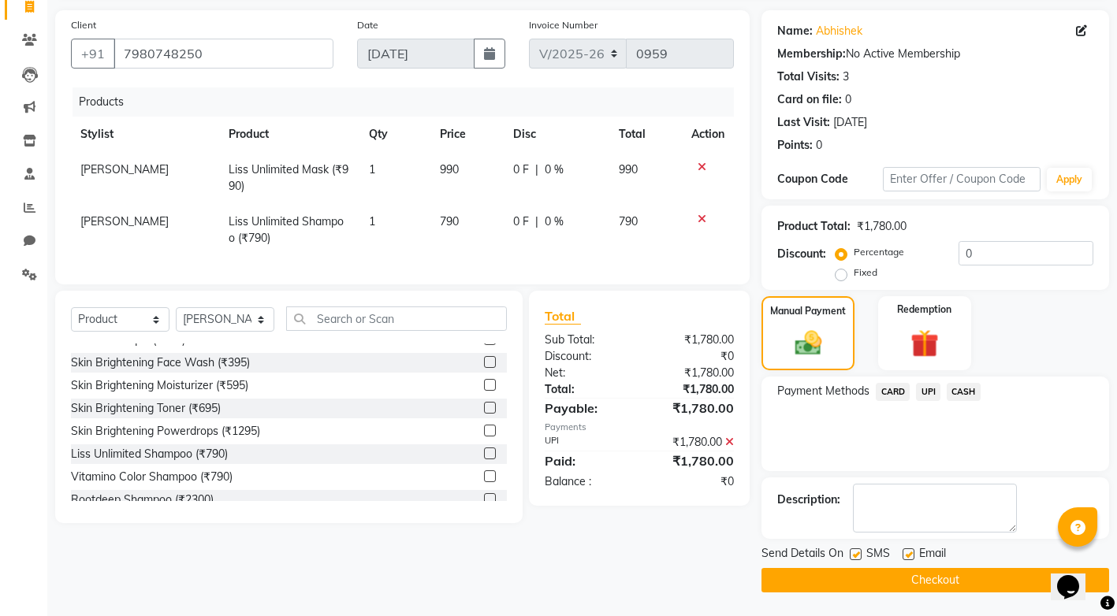
click at [958, 578] on button "Checkout" at bounding box center [935, 580] width 348 height 24
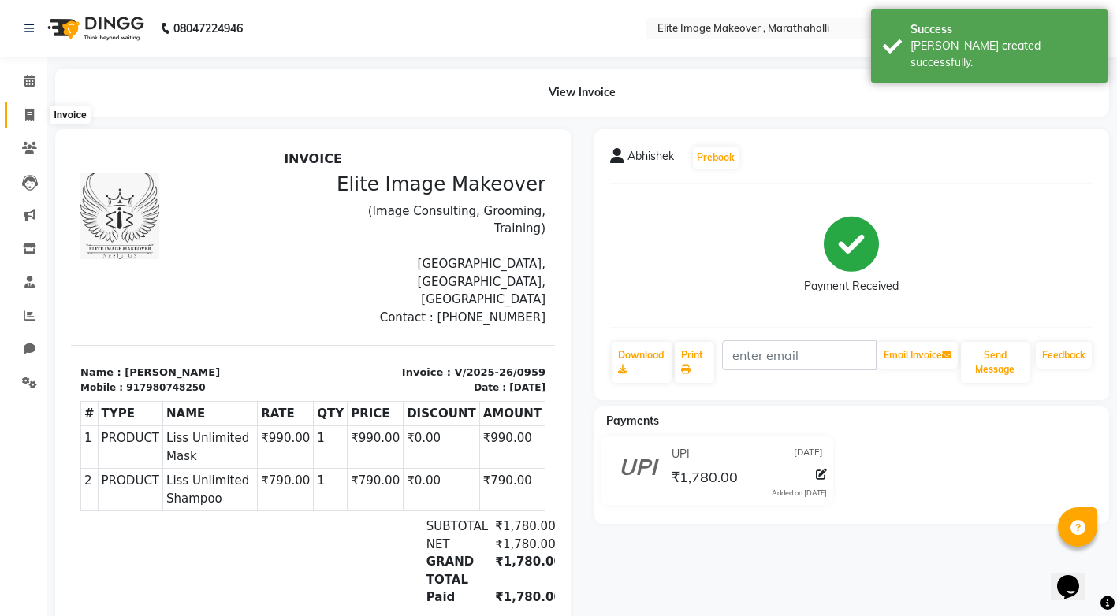
click at [29, 118] on icon at bounding box center [29, 115] width 9 height 12
select select "service"
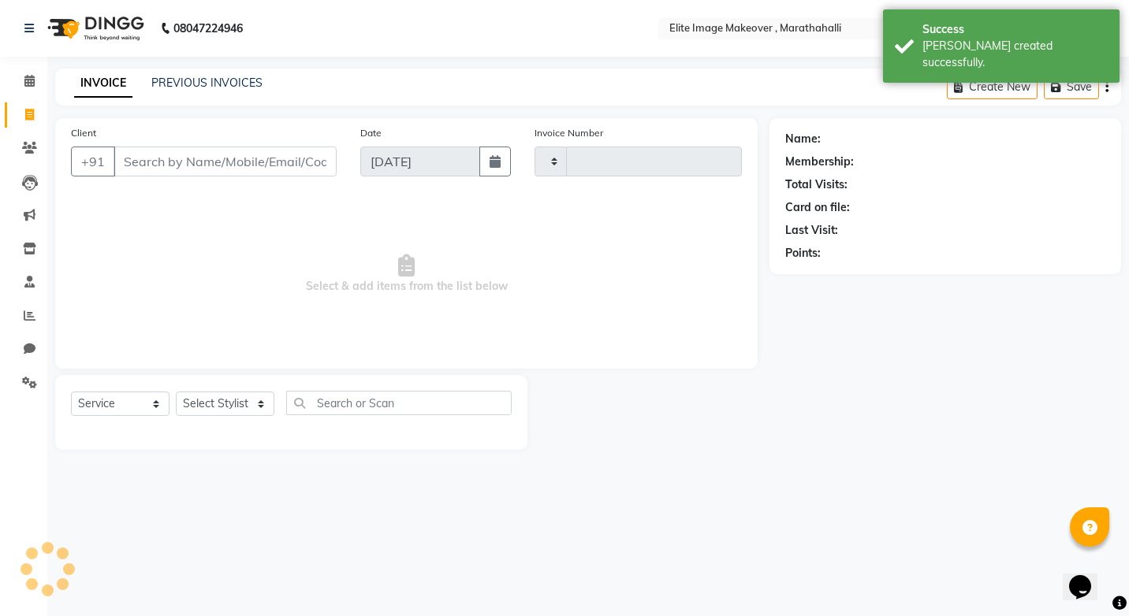
type input "0960"
select select "8005"
click at [212, 83] on link "PREVIOUS INVOICES" at bounding box center [206, 83] width 111 height 14
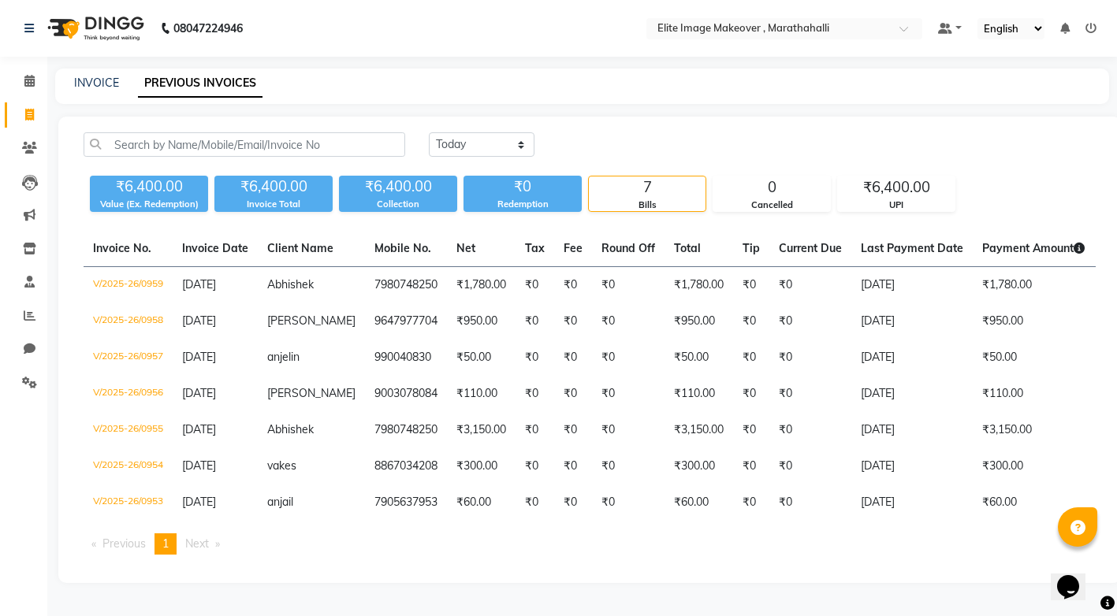
click at [32, 125] on link "Invoice" at bounding box center [24, 115] width 38 height 26
select select "service"
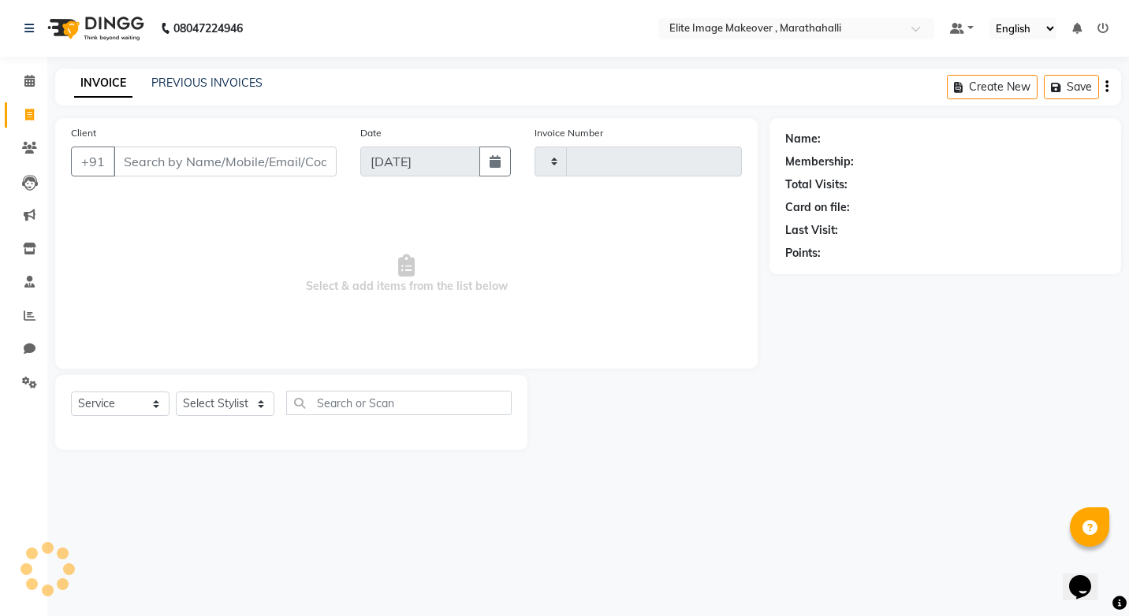
type input "0960"
select select "8005"
